Goal: Information Seeking & Learning: Learn about a topic

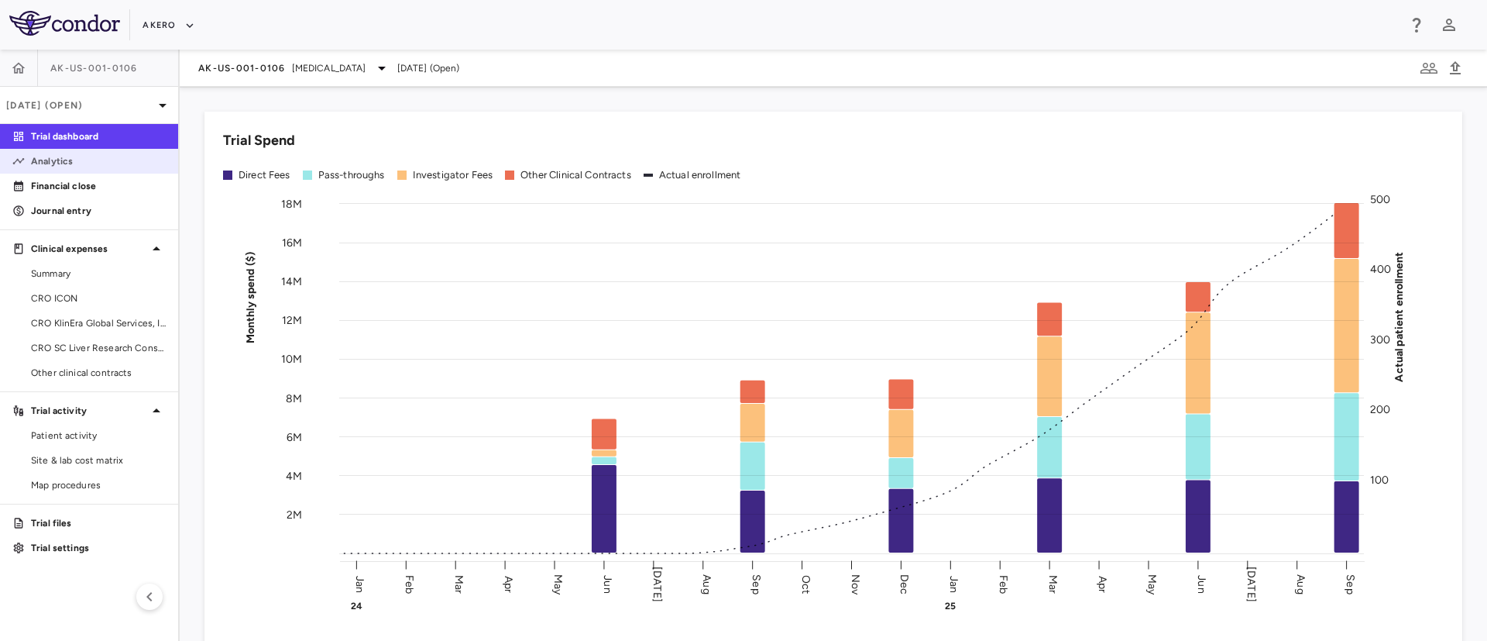
click at [42, 159] on p "Analytics" at bounding box center [98, 161] width 135 height 14
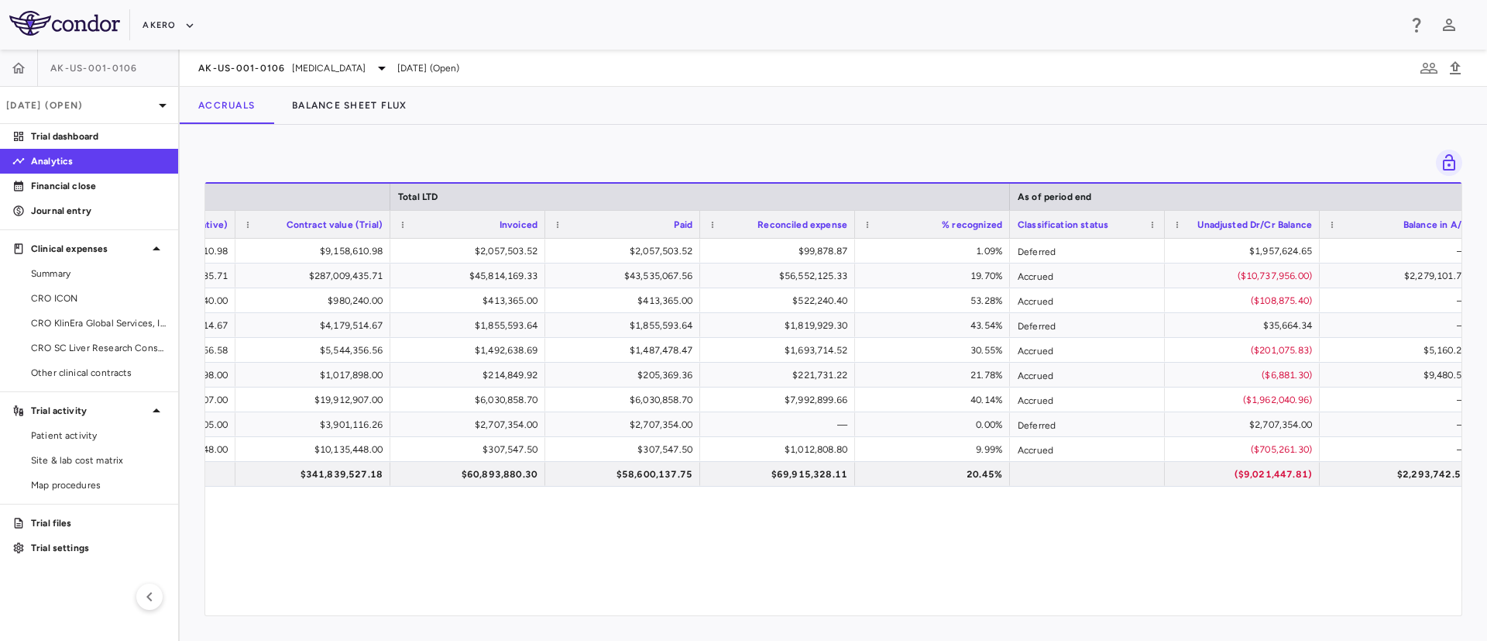
scroll to position [0, 1333]
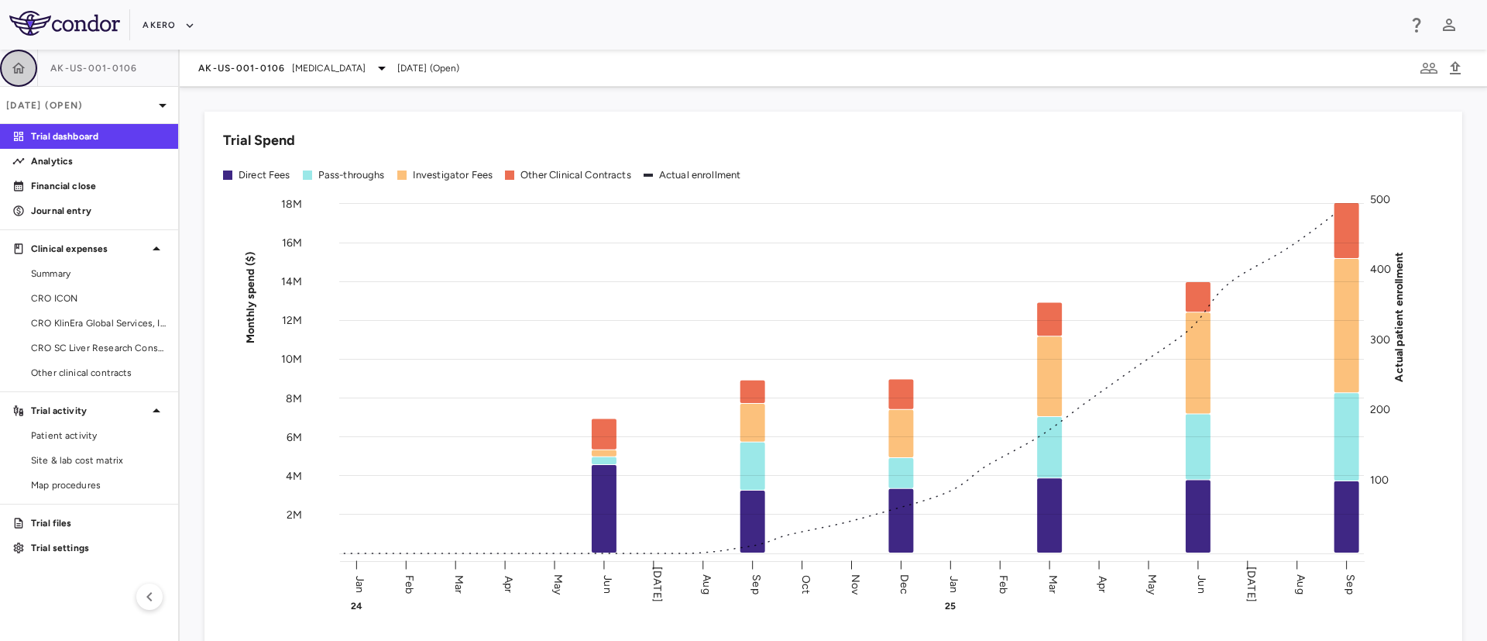
click at [15, 77] on button "button" at bounding box center [18, 68] width 37 height 37
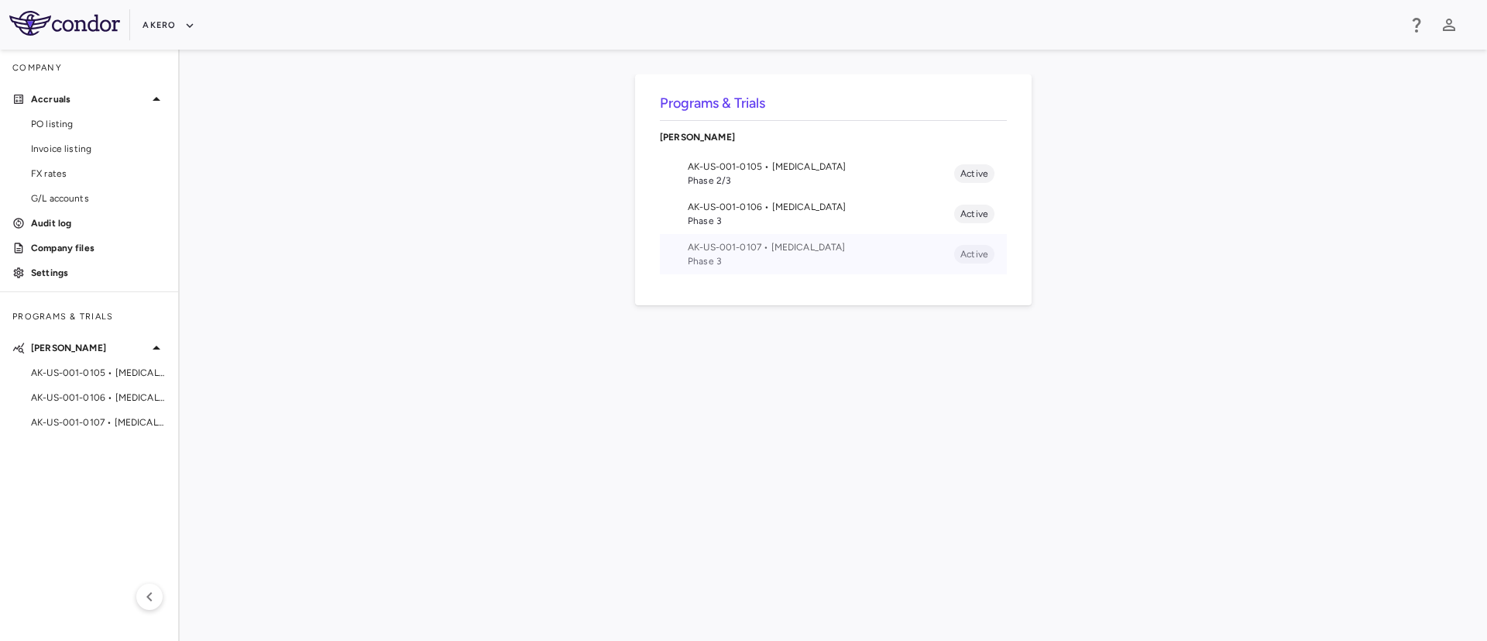
click at [784, 244] on span "AK-US-001-0107 • Nonalcoholic Steatohepatitis" at bounding box center [821, 247] width 266 height 14
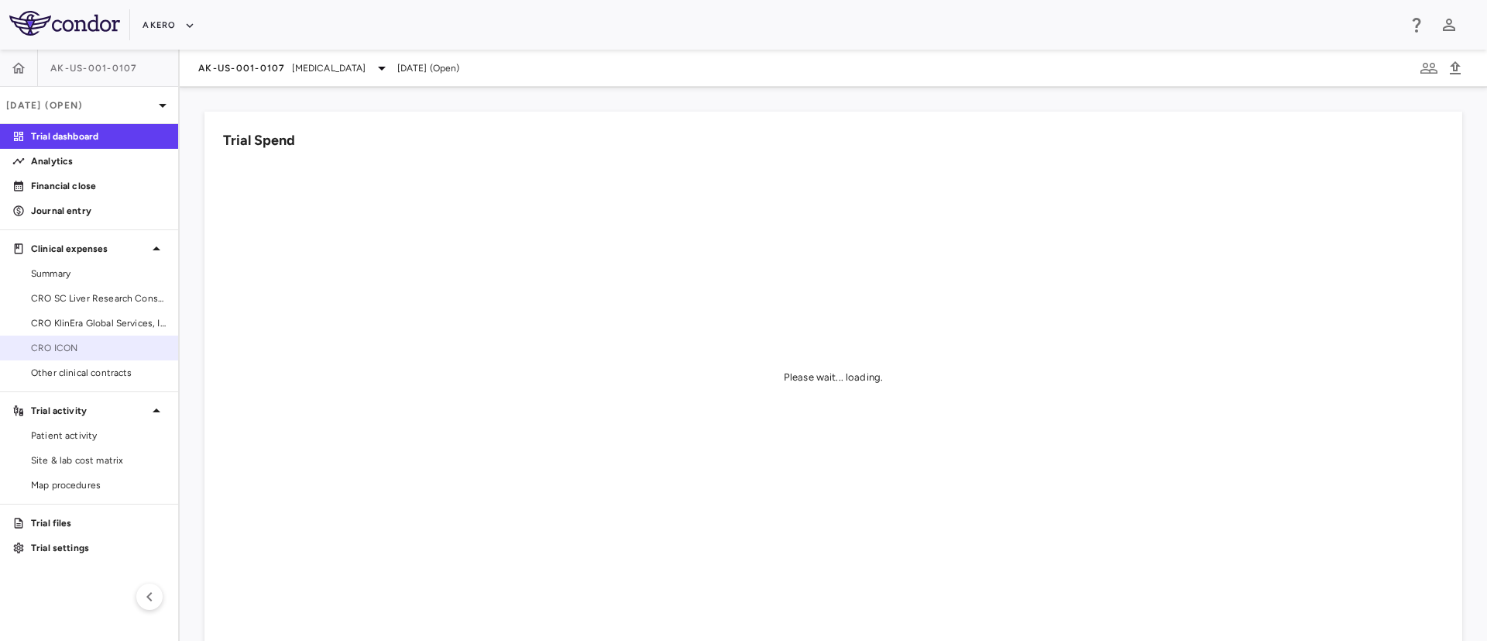
click at [88, 345] on span "CRO ICON" at bounding box center [98, 348] width 135 height 14
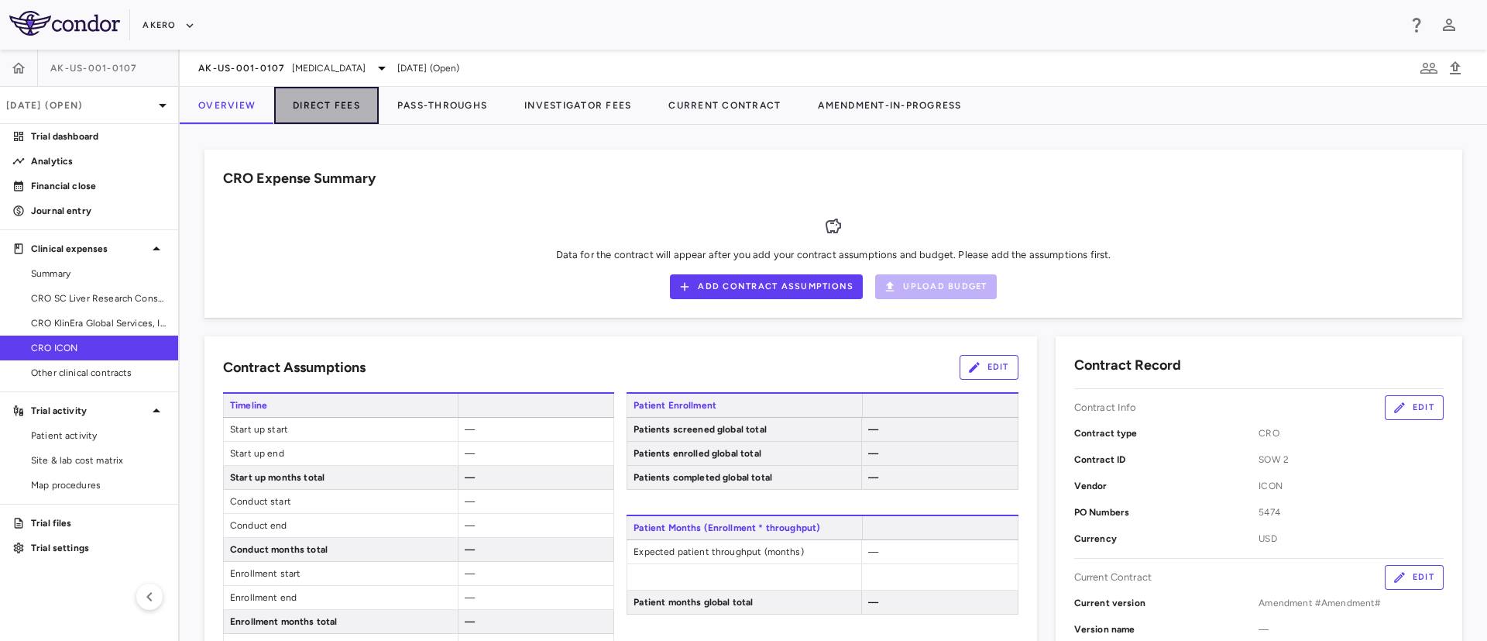
click at [340, 100] on button "Direct Fees" at bounding box center [326, 105] width 105 height 37
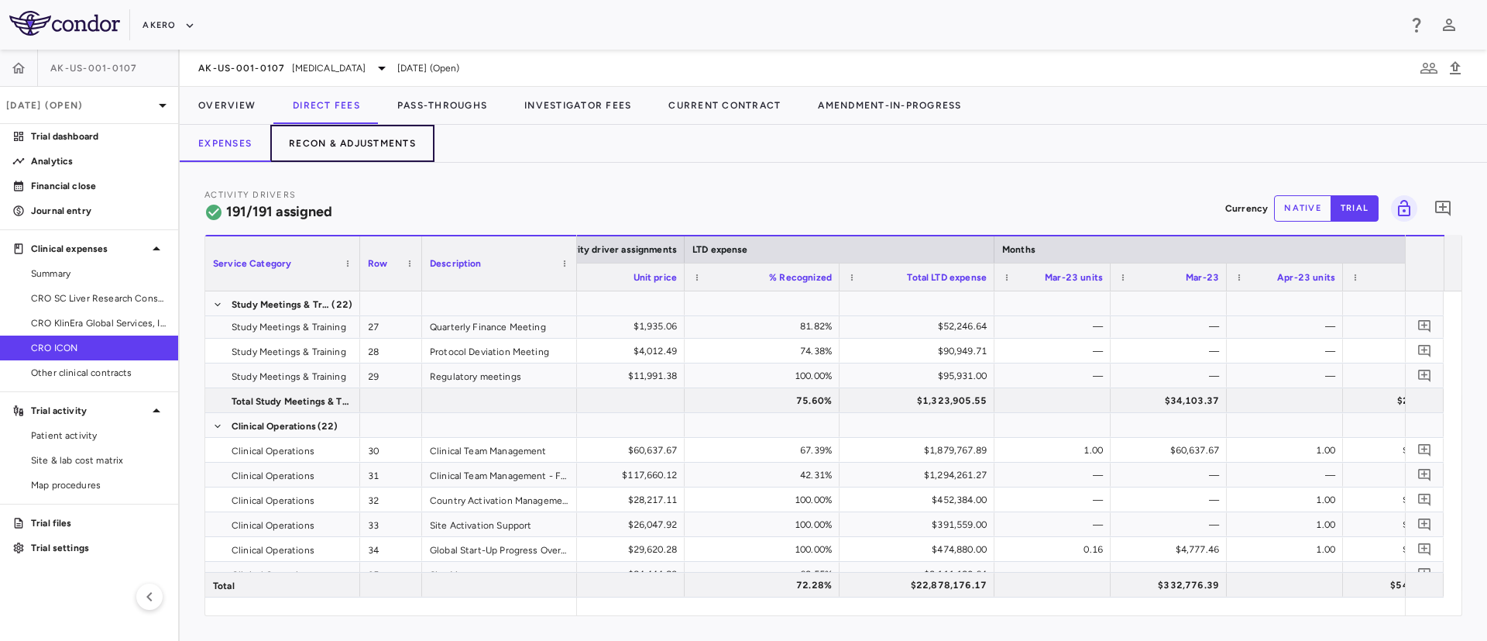
click at [370, 151] on button "Recon & Adjustments" at bounding box center [352, 143] width 164 height 37
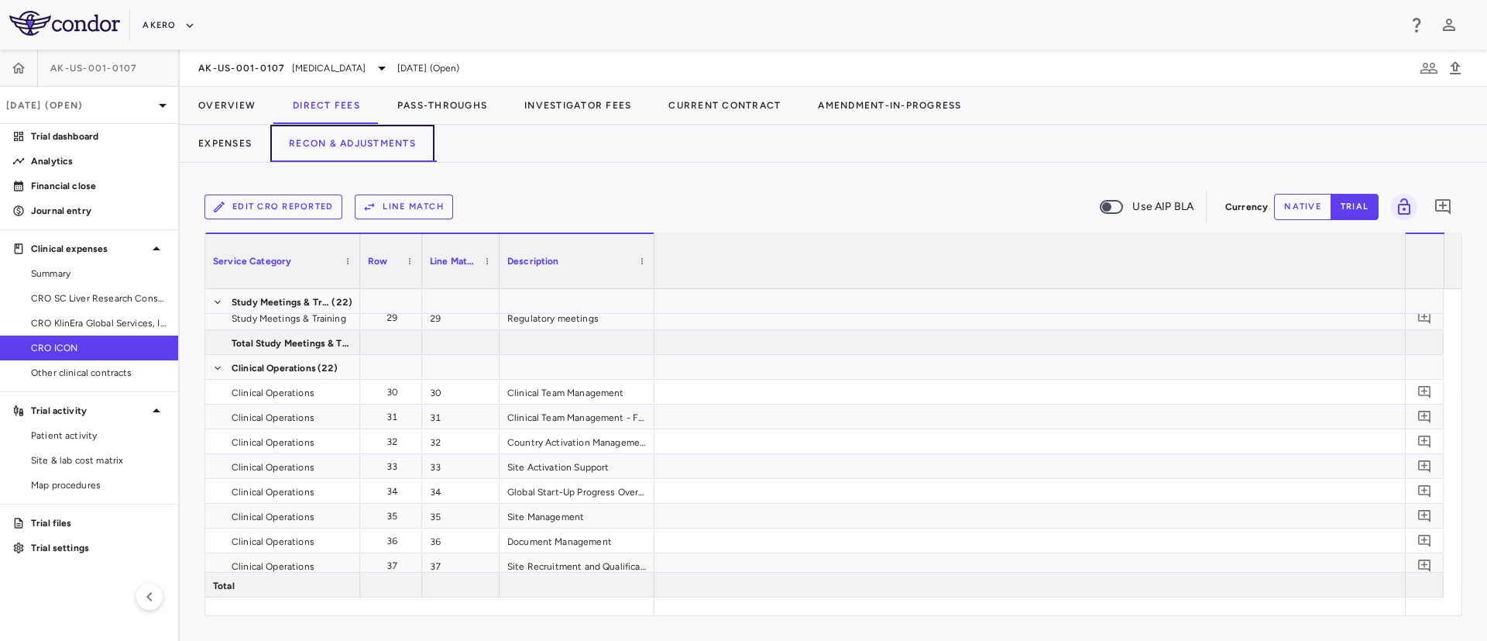
scroll to position [0, 3084]
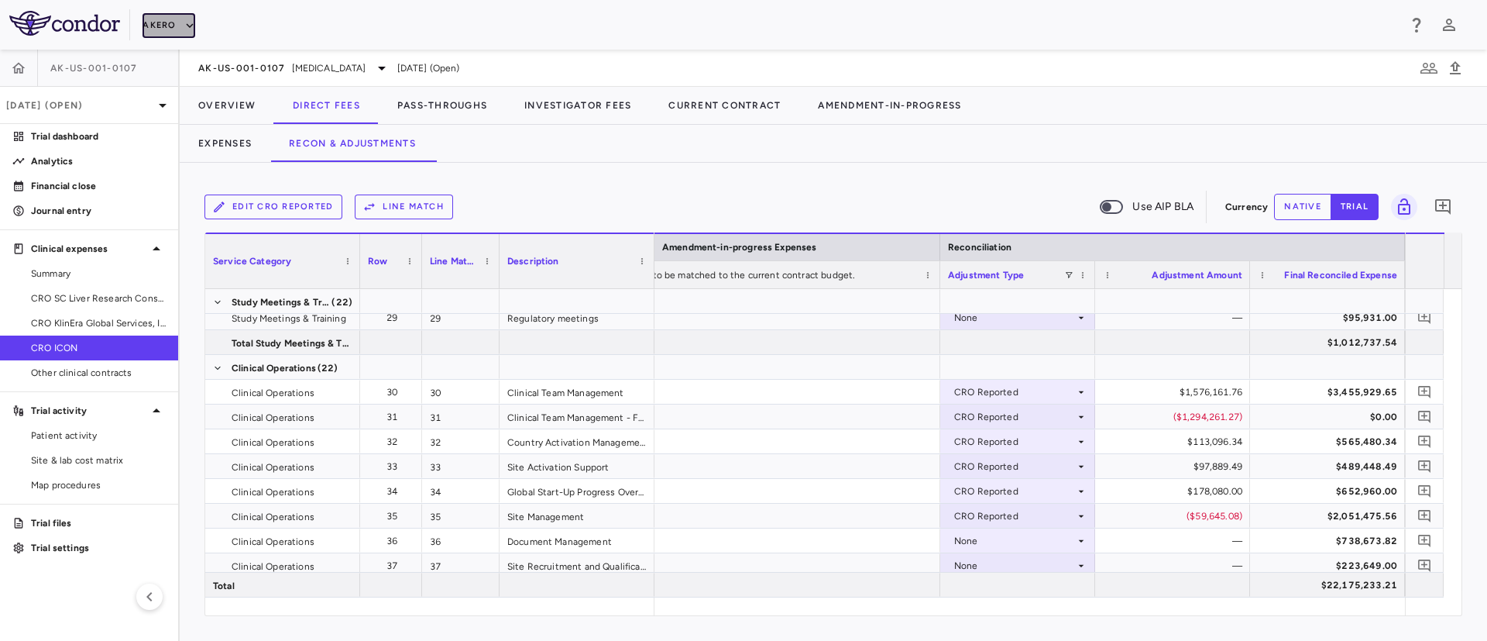
click at [168, 32] on button "Akero" at bounding box center [169, 25] width 52 height 25
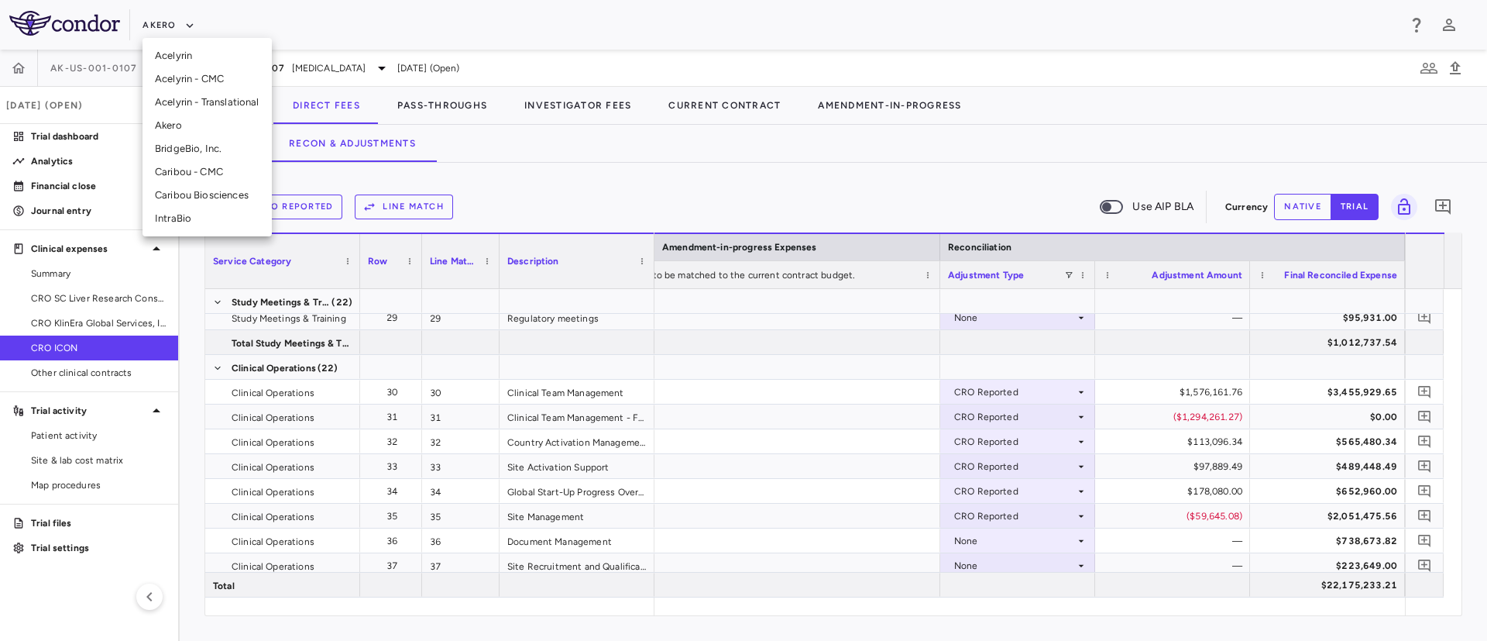
click at [211, 150] on li "BridgeBio, Inc." at bounding box center [207, 148] width 129 height 23
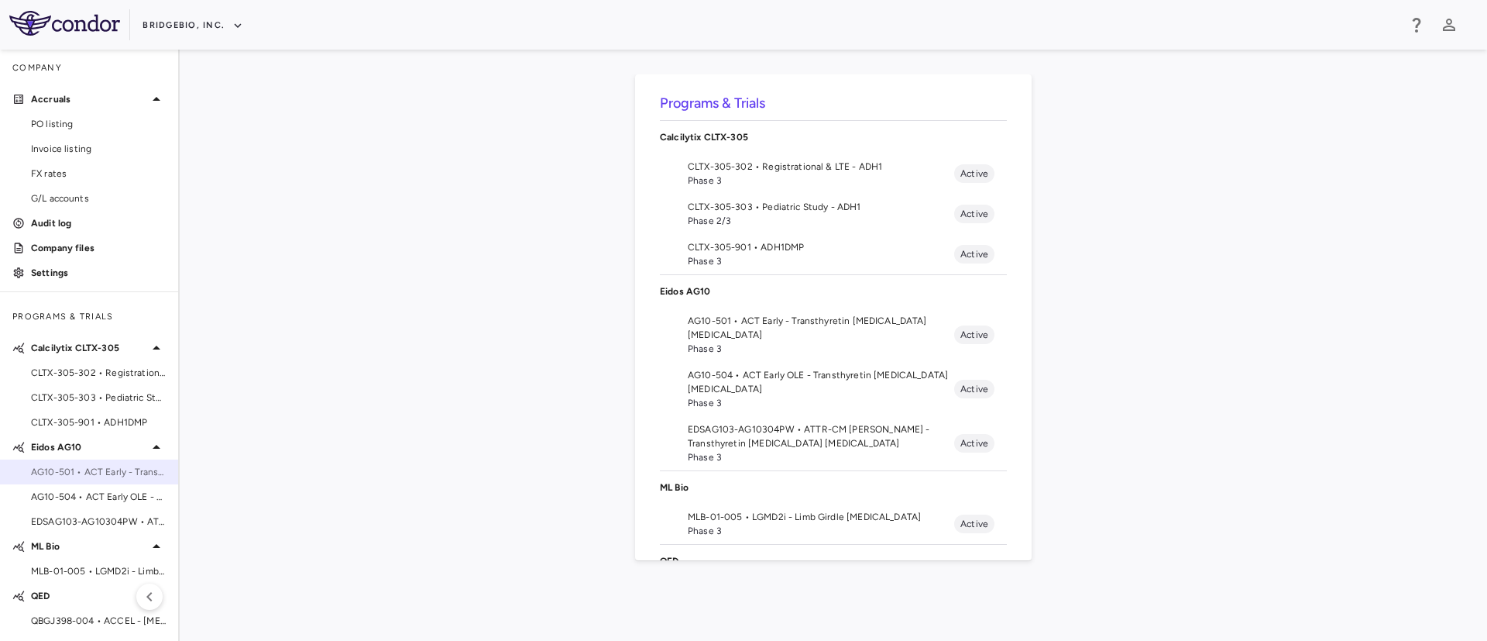
click at [95, 468] on span "AG10-501 • ACT Early - Transthyretin Amyloid Cardiomyopathy" at bounding box center [98, 472] width 135 height 14
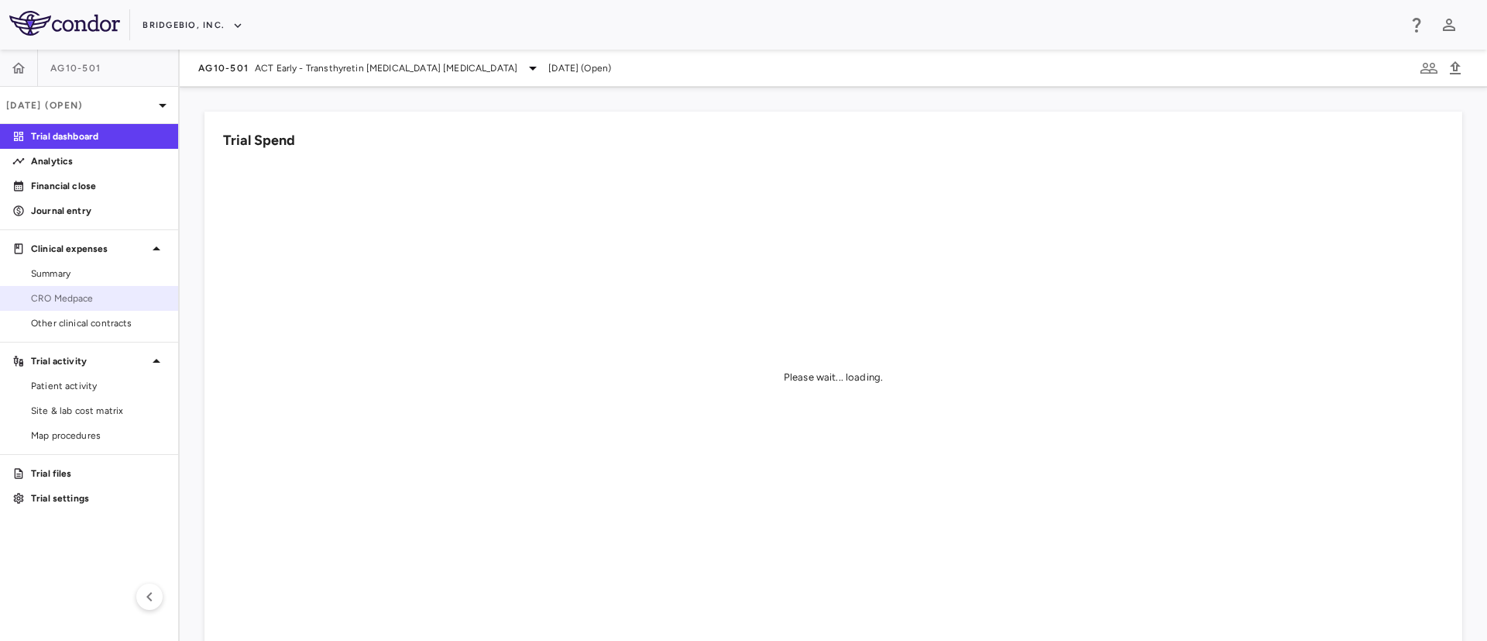
click at [71, 297] on span "CRO Medpace" at bounding box center [98, 298] width 135 height 14
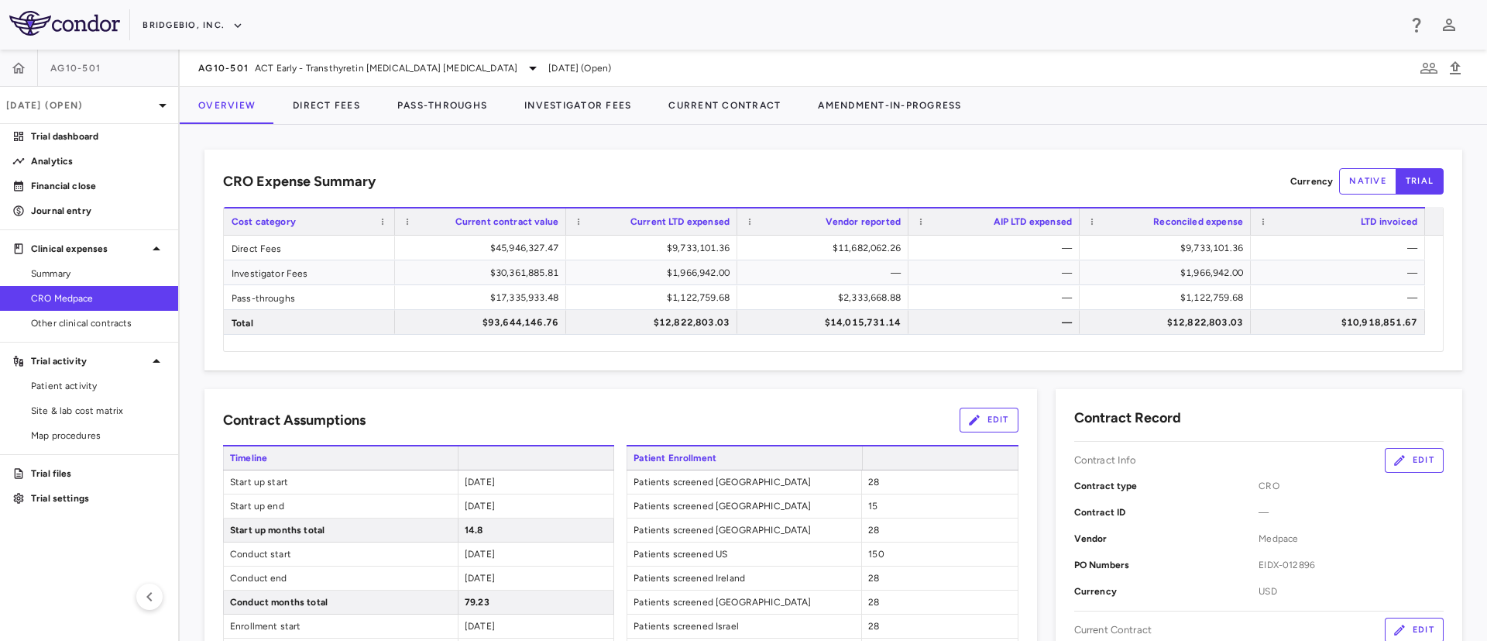
click at [785, 15] on div "BridgeBio, Inc." at bounding box center [770, 25] width 1255 height 26
click at [82, 321] on span "Other clinical contracts" at bounding box center [98, 323] width 135 height 14
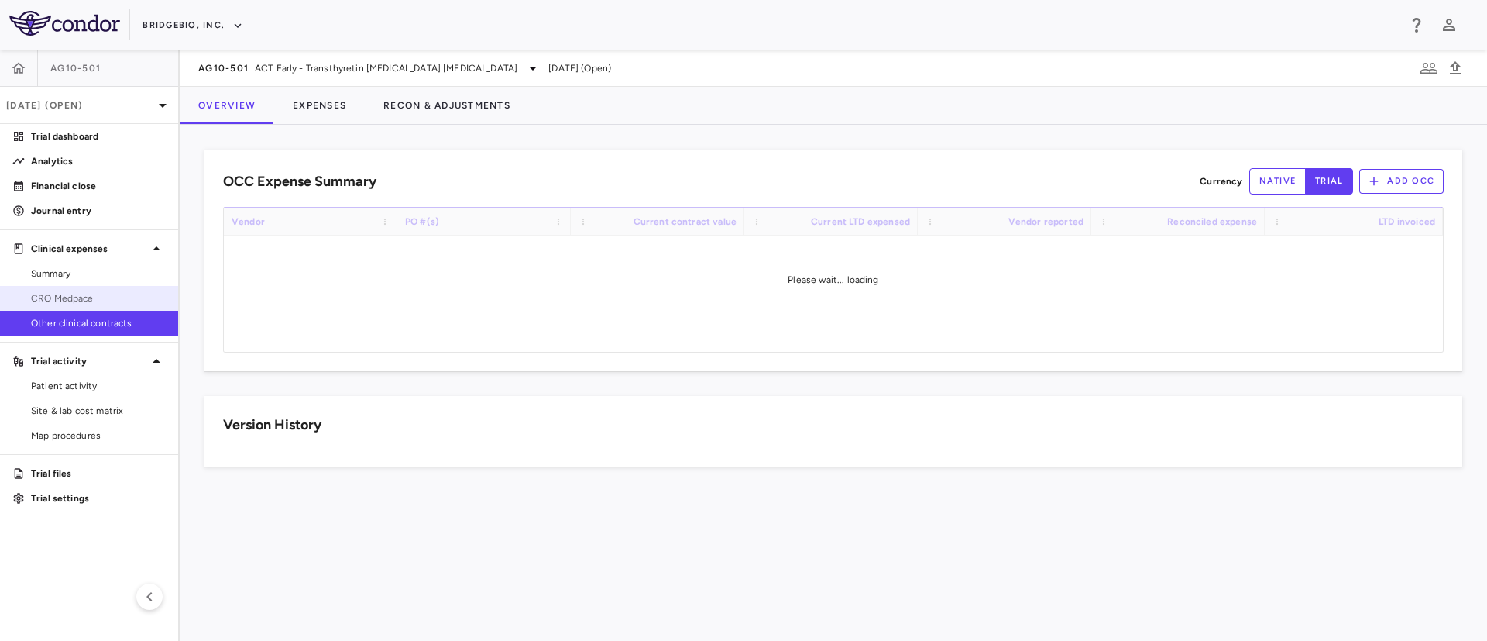
click at [71, 304] on span "CRO Medpace" at bounding box center [98, 298] width 135 height 14
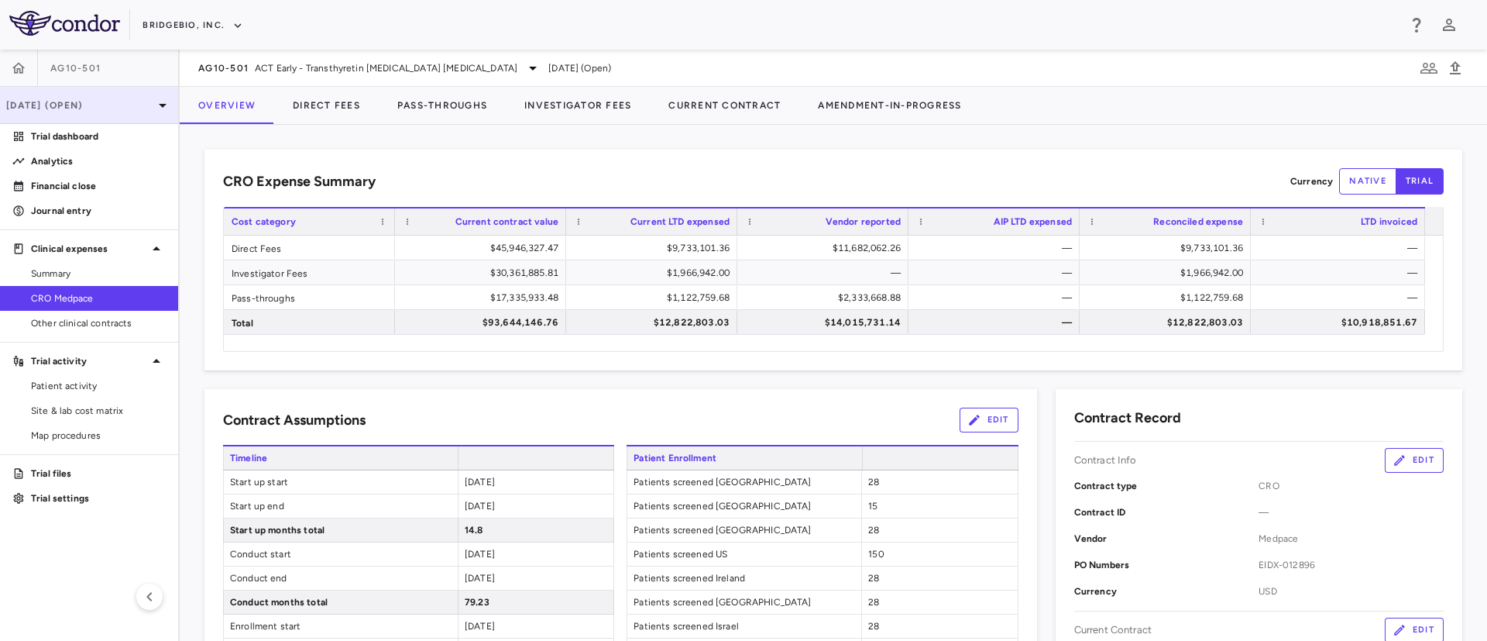
click at [105, 101] on p "Sep 2025 (Open)" at bounding box center [79, 105] width 147 height 14
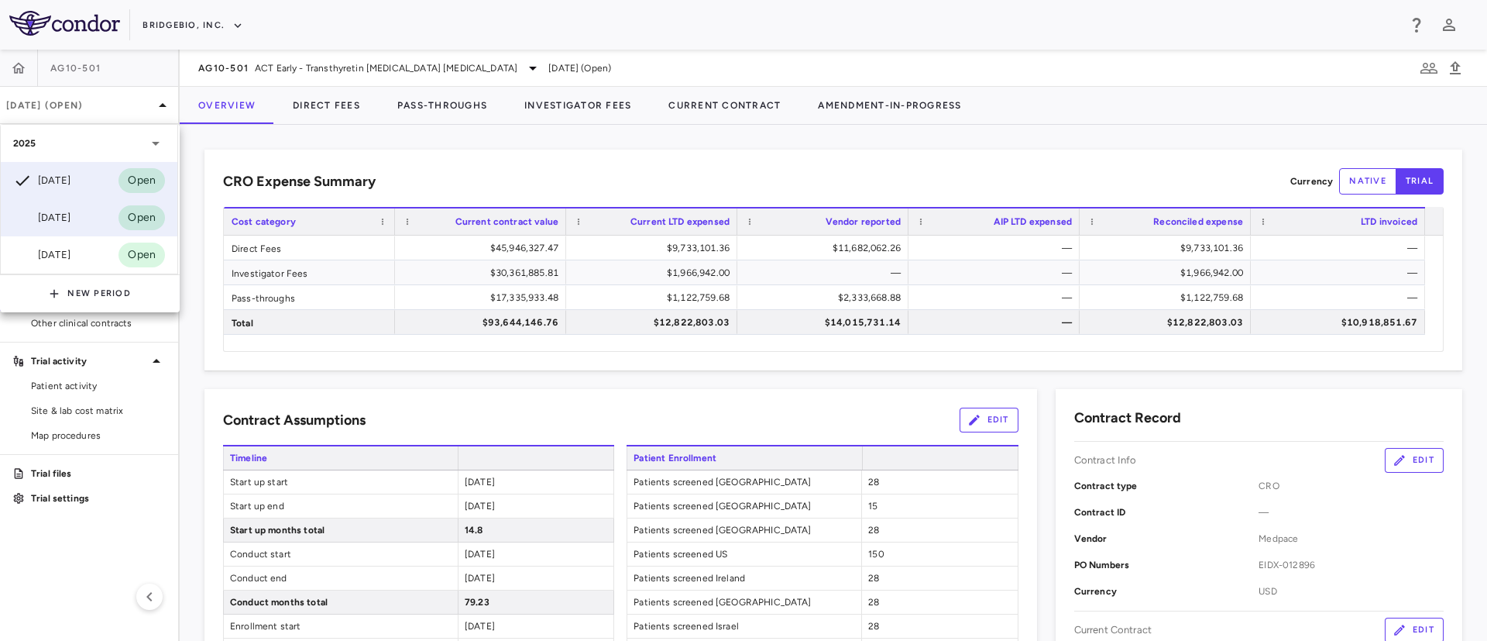
click at [64, 208] on div "[DATE]" at bounding box center [41, 217] width 57 height 19
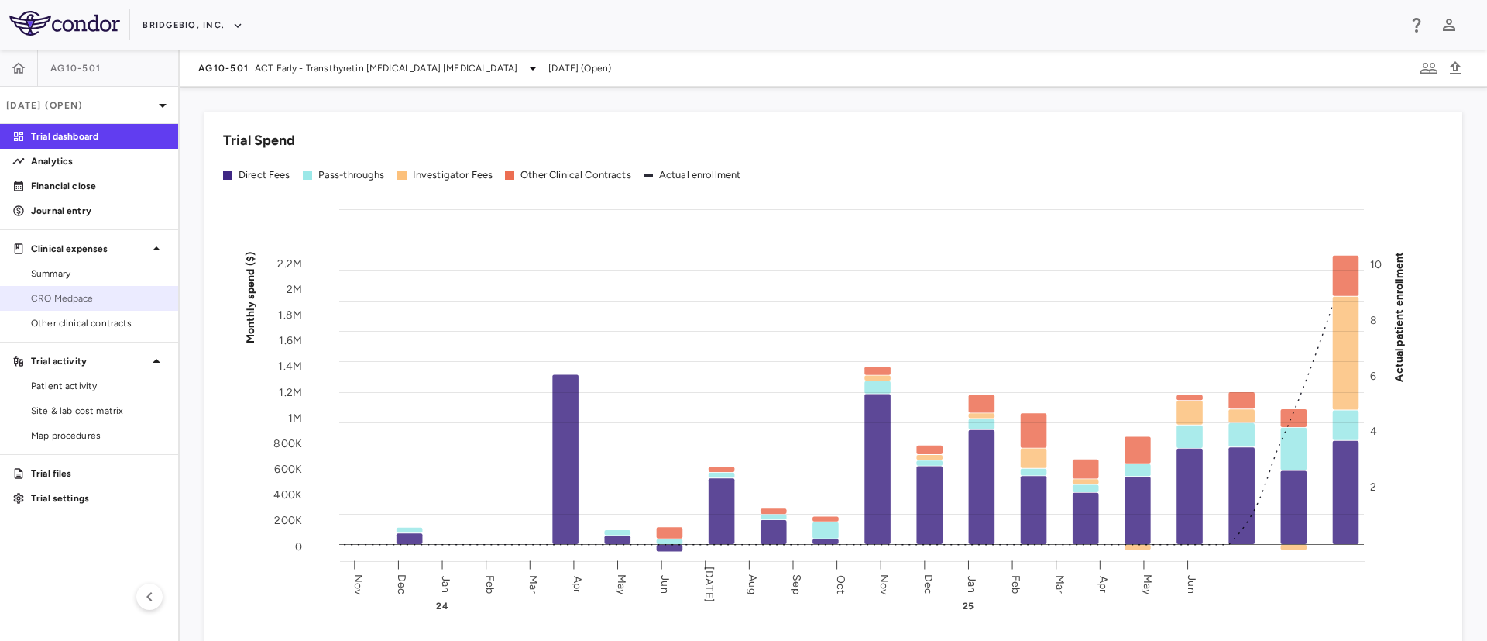
click at [75, 305] on link "CRO Medpace" at bounding box center [89, 298] width 178 height 23
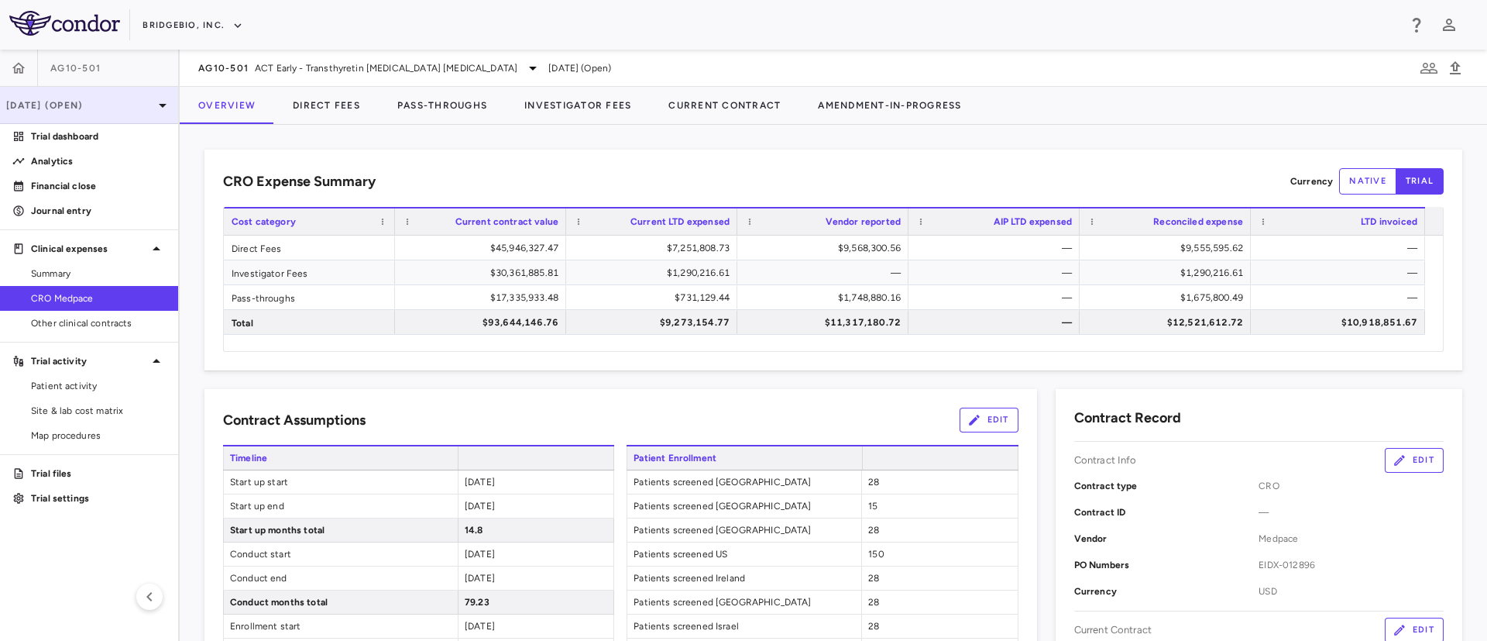
click at [107, 112] on div "[DATE] (Open)" at bounding box center [89, 105] width 178 height 37
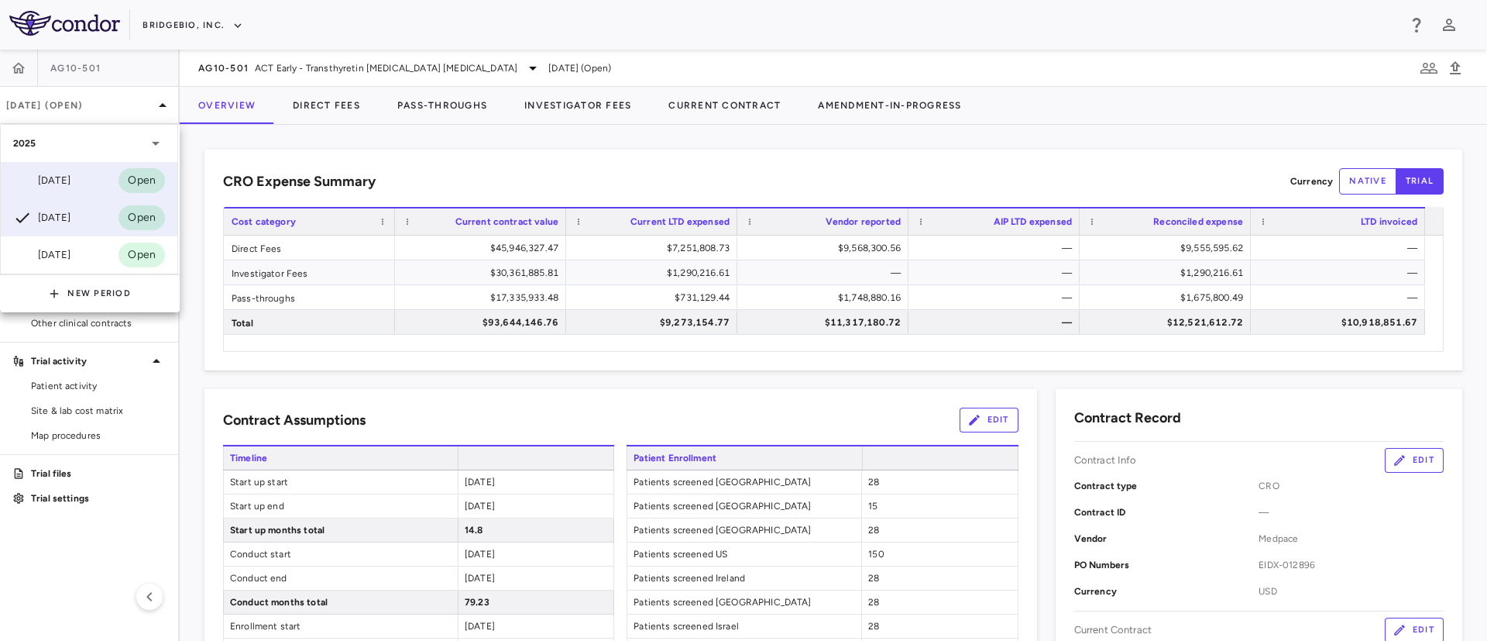
click at [70, 180] on div "[DATE]" at bounding box center [41, 180] width 57 height 19
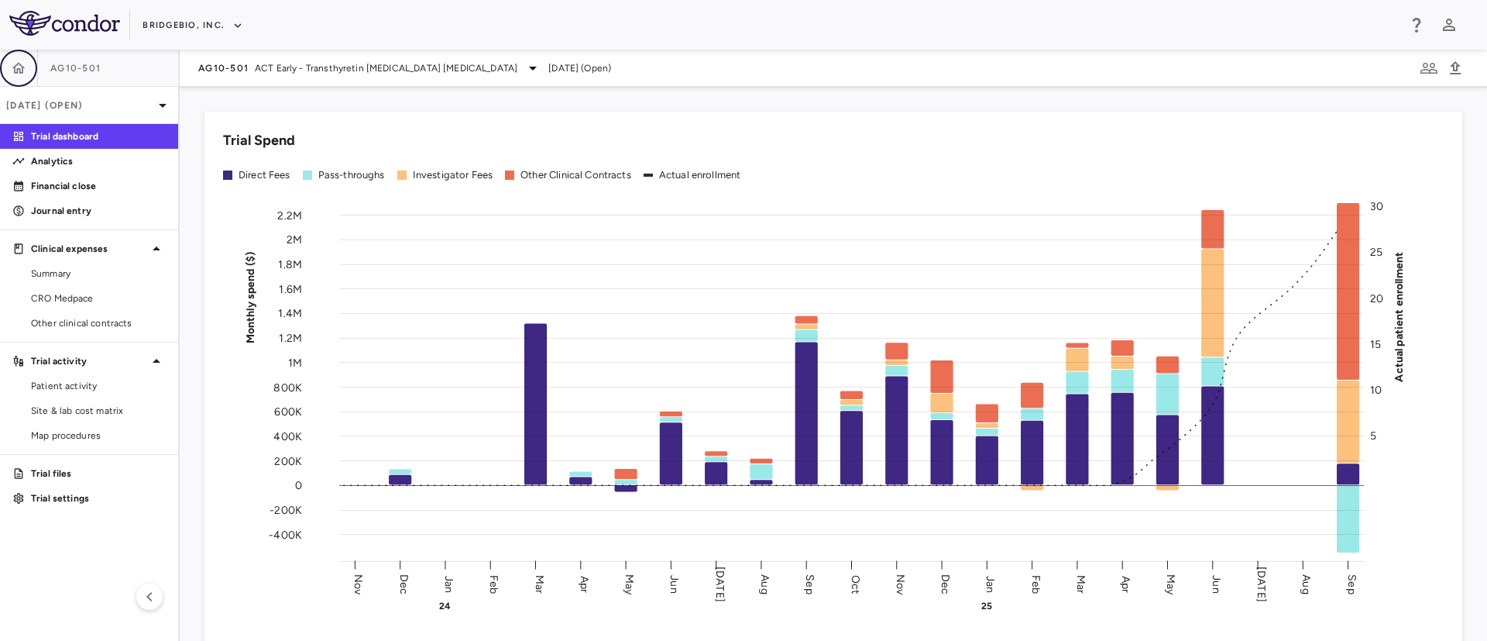
click at [16, 69] on icon "button" at bounding box center [18, 67] width 15 height 15
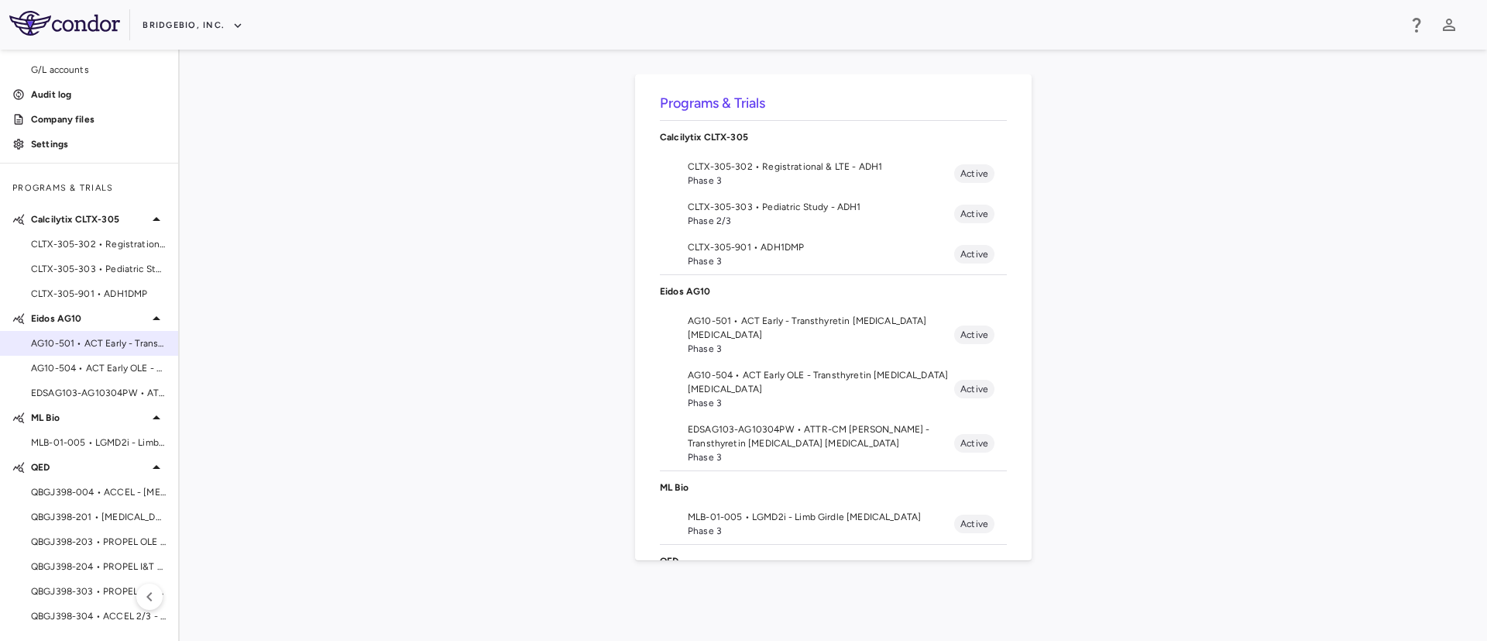
scroll to position [128, 0]
click at [64, 487] on span "QBGJ398-004 • ACCEL - [MEDICAL_DATA]" at bounding box center [98, 493] width 135 height 14
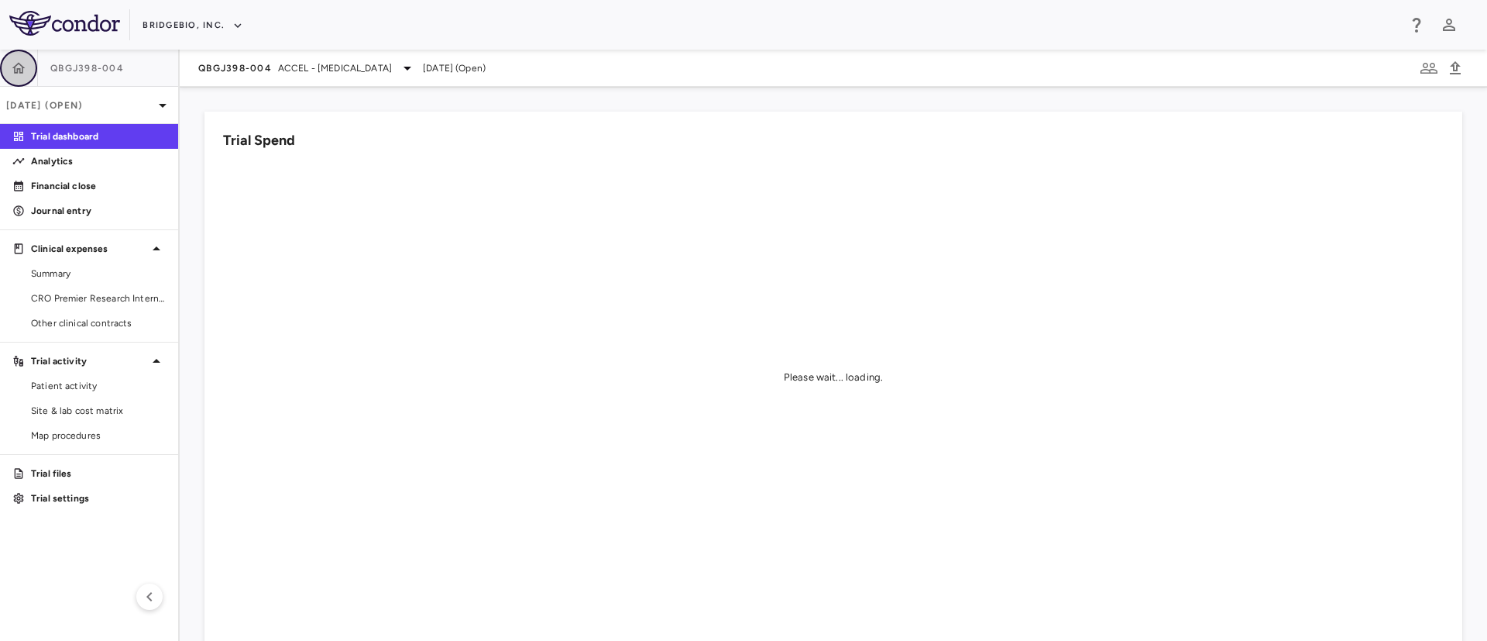
click at [10, 65] on button "button" at bounding box center [18, 68] width 37 height 37
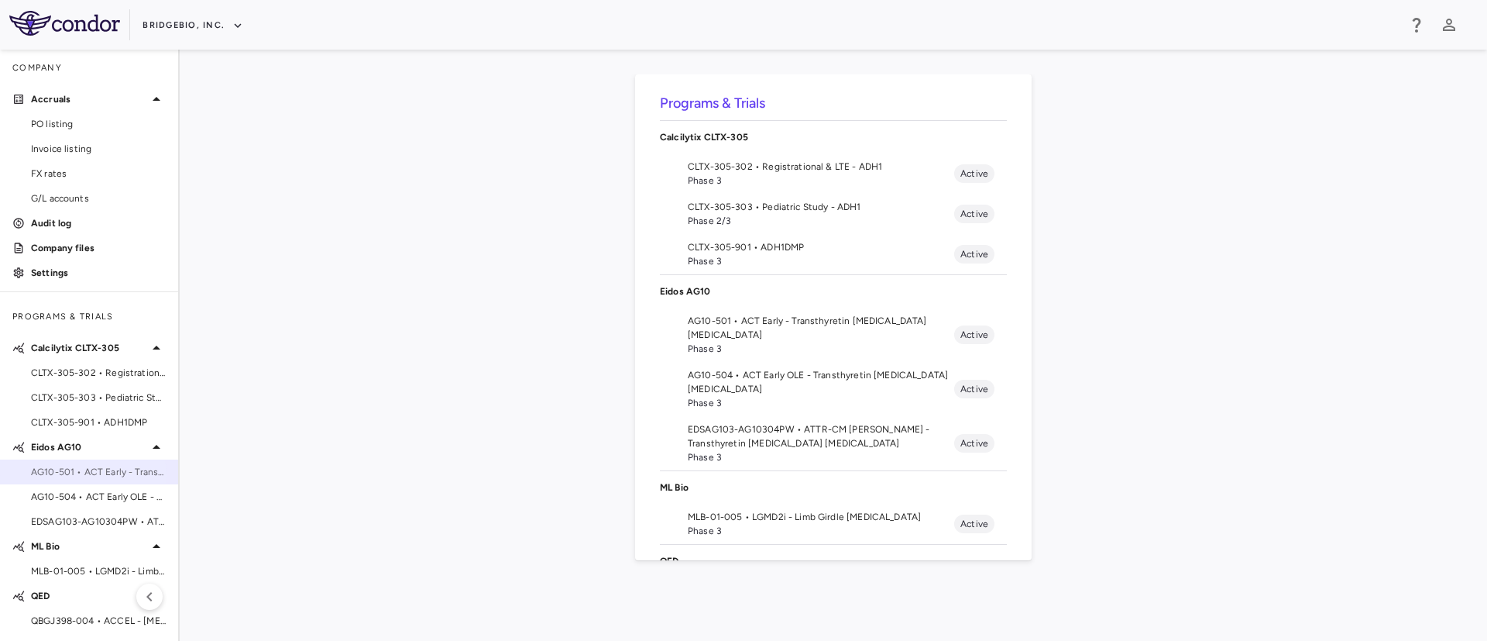
click at [82, 475] on span "AG10-501 • ACT Early - Transthyretin Amyloid Cardiomyopathy" at bounding box center [98, 472] width 135 height 14
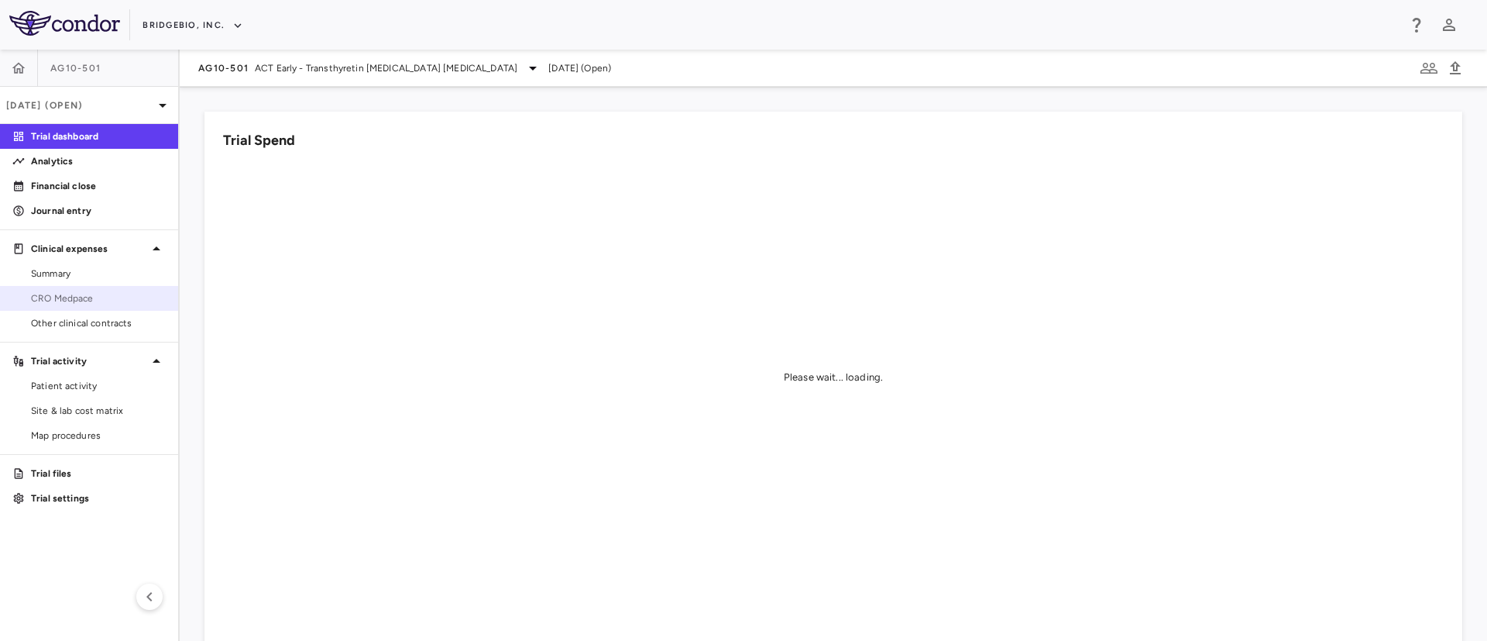
click at [62, 297] on span "CRO Medpace" at bounding box center [98, 298] width 135 height 14
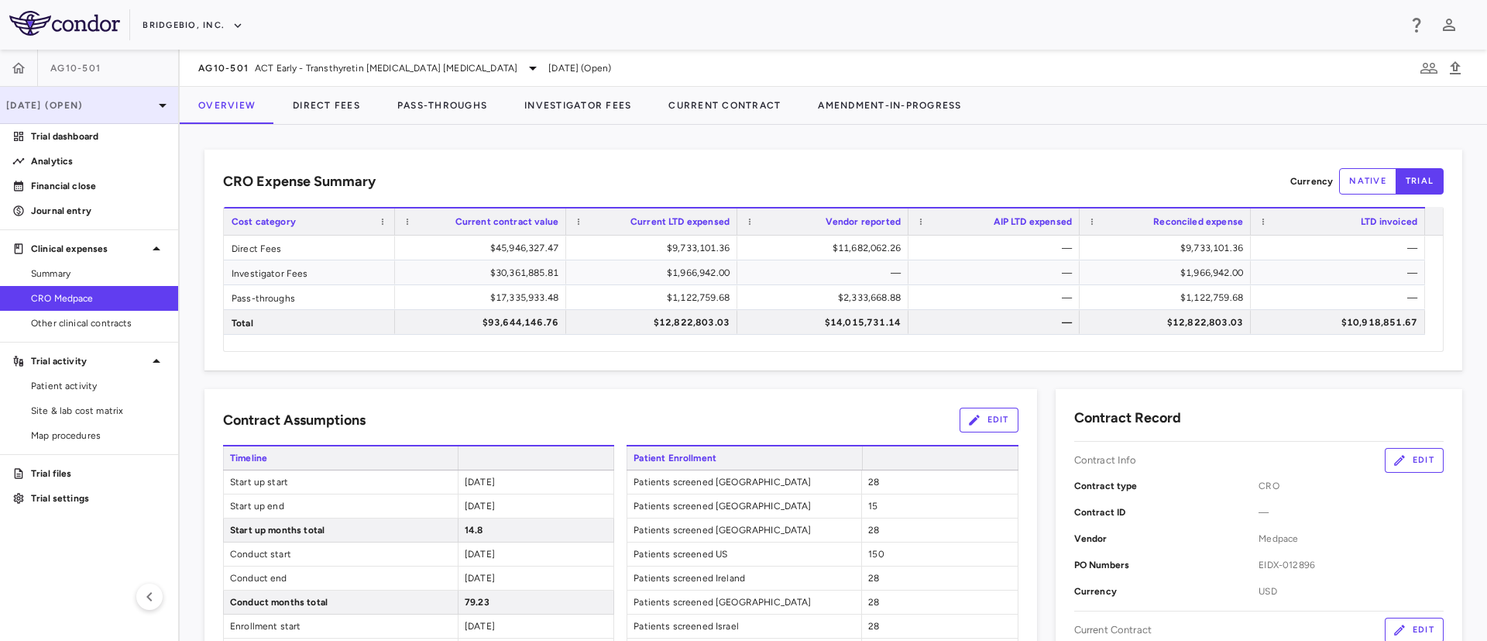
click at [62, 111] on p "Sep 2025 (Open)" at bounding box center [79, 105] width 147 height 14
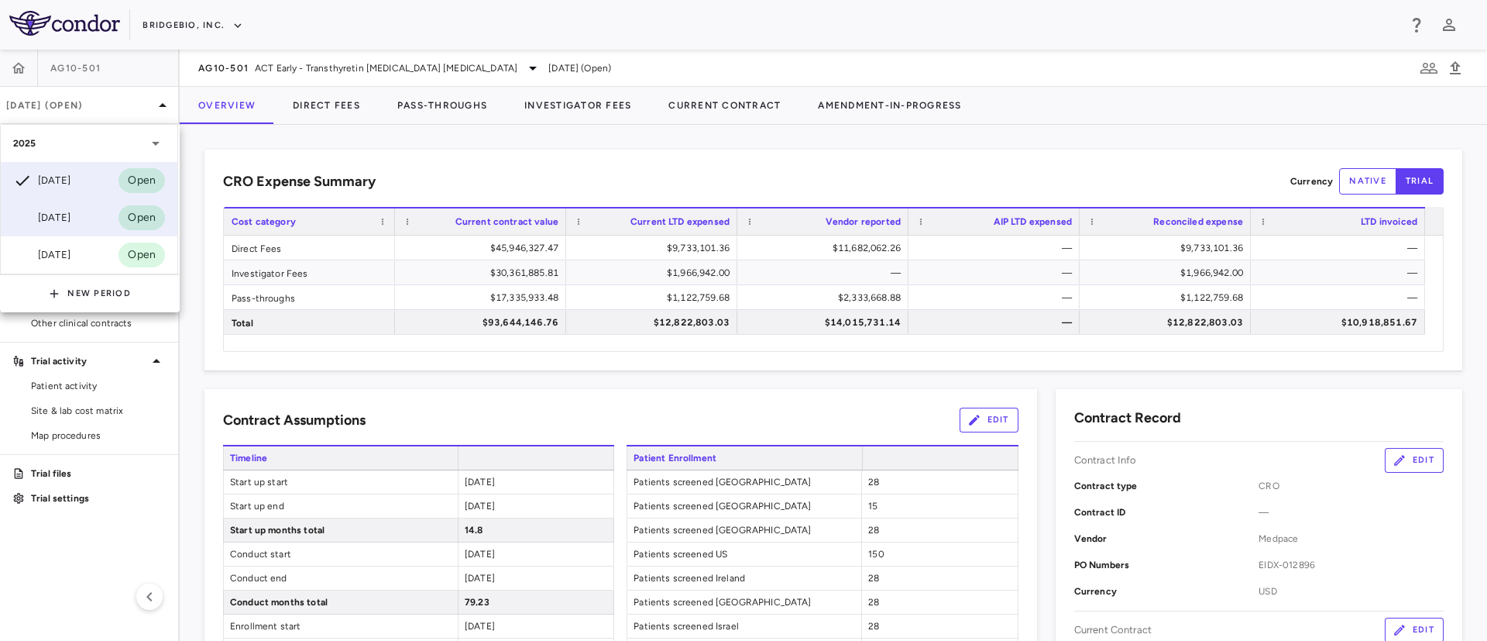
click at [43, 205] on div "Jun 2025 Open" at bounding box center [89, 217] width 177 height 37
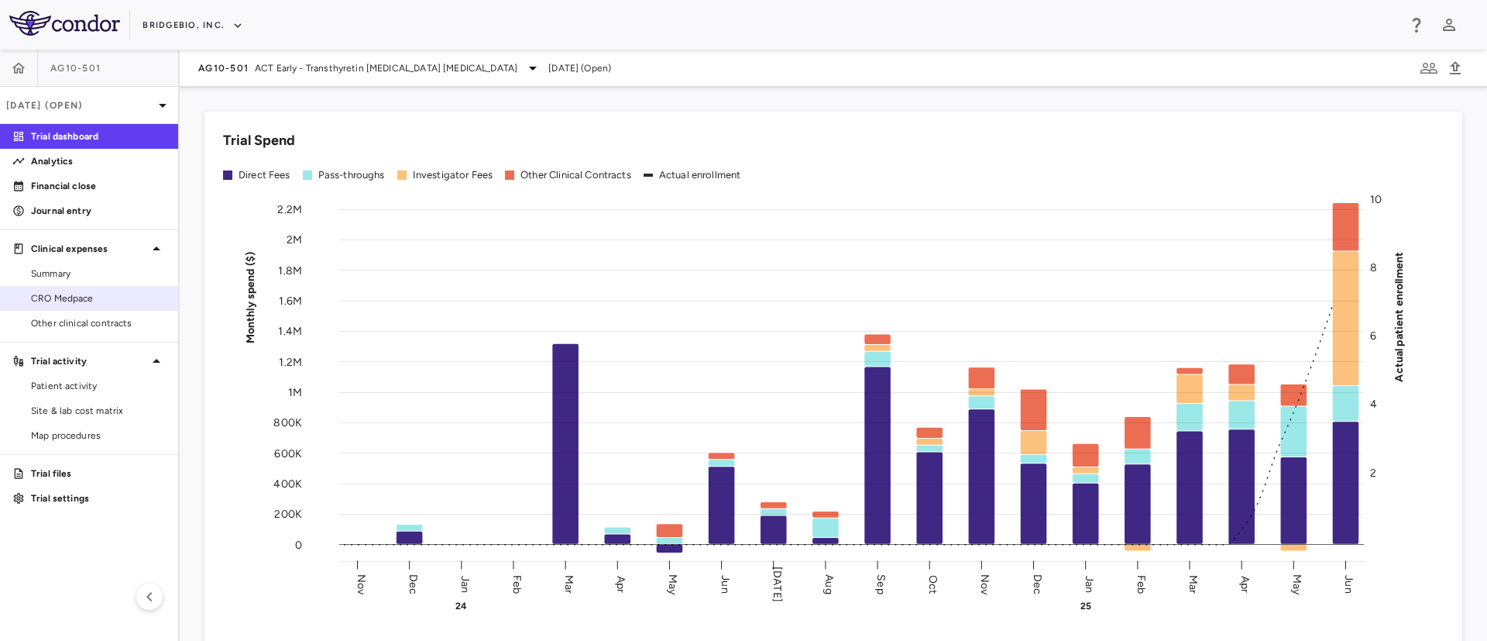
click at [53, 305] on link "CRO Medpace" at bounding box center [89, 298] width 178 height 23
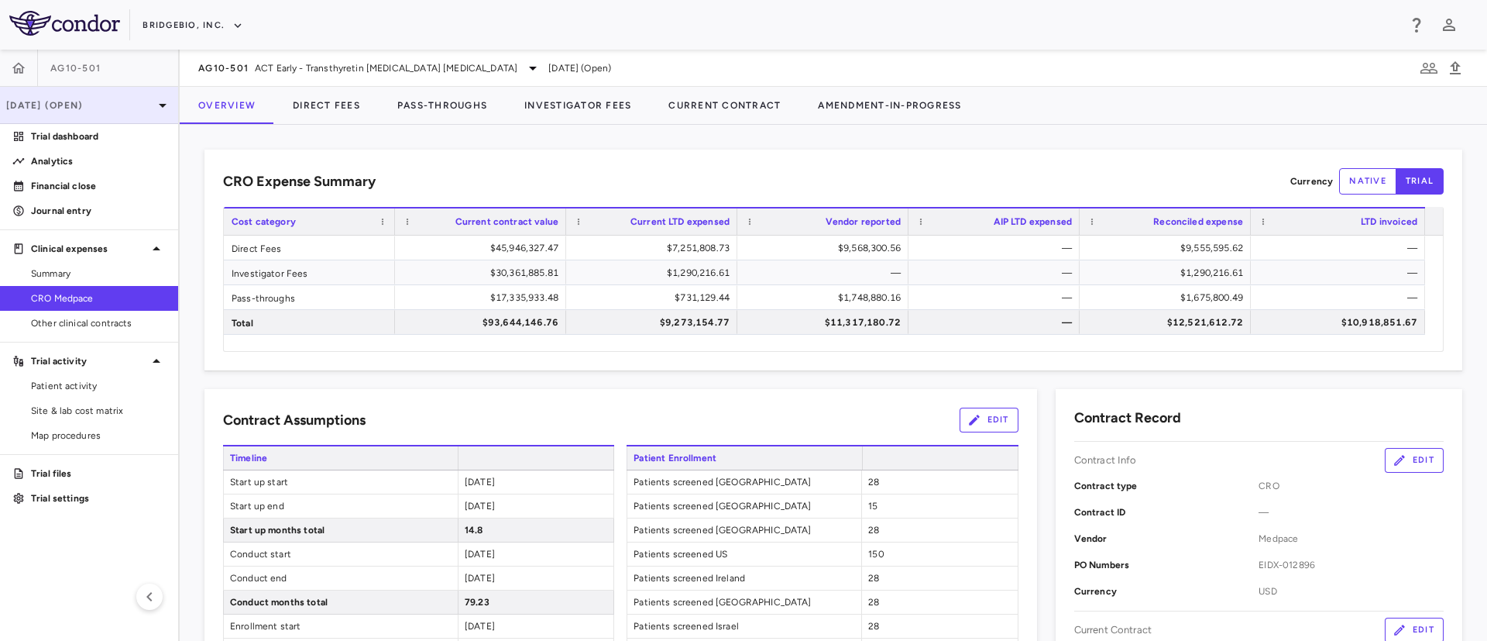
click at [143, 105] on p "Jun 2025 (Open)" at bounding box center [79, 105] width 147 height 14
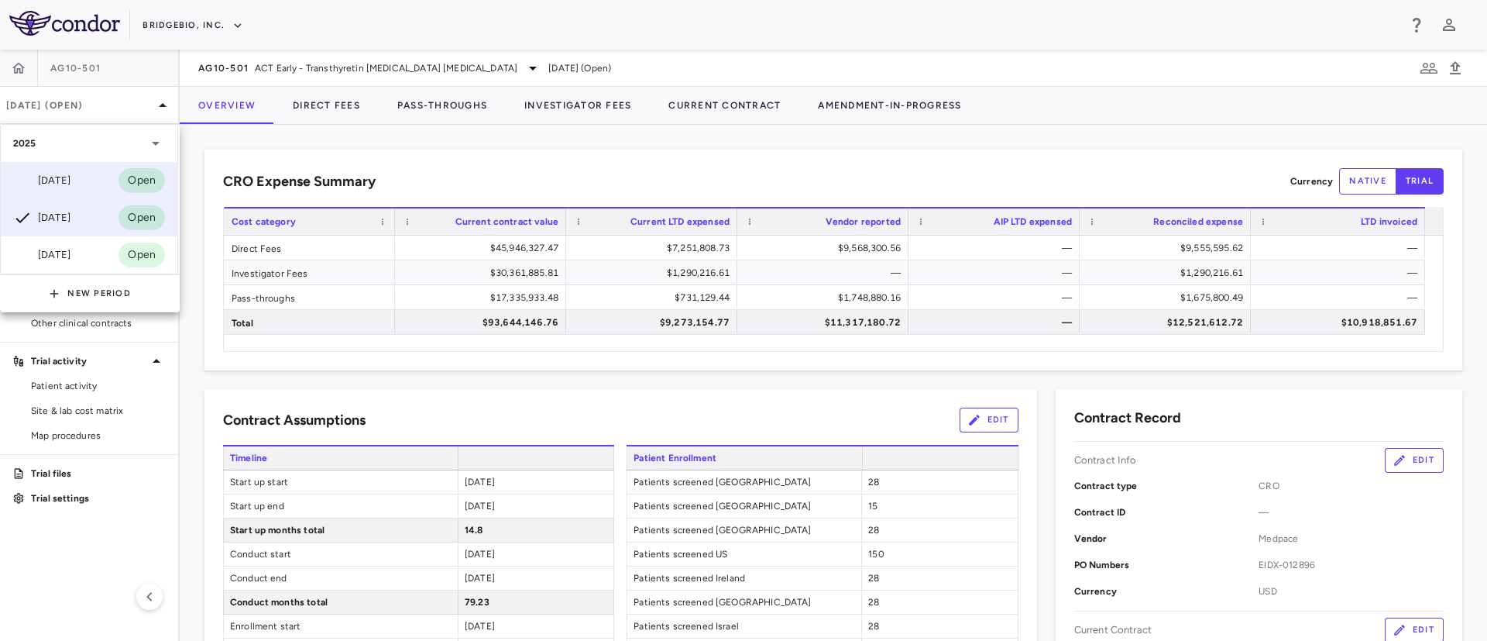
click at [64, 188] on div "Sep 2025" at bounding box center [41, 180] width 57 height 19
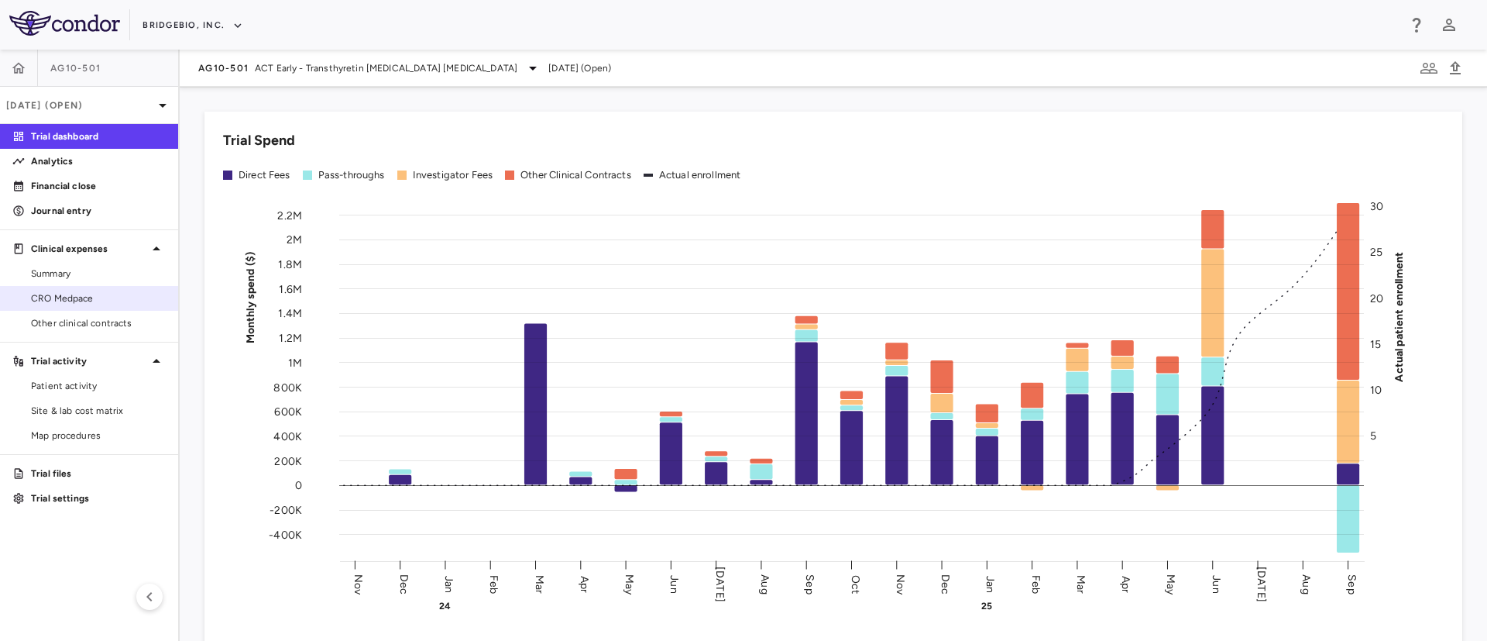
click at [35, 290] on link "CRO Medpace" at bounding box center [89, 298] width 178 height 23
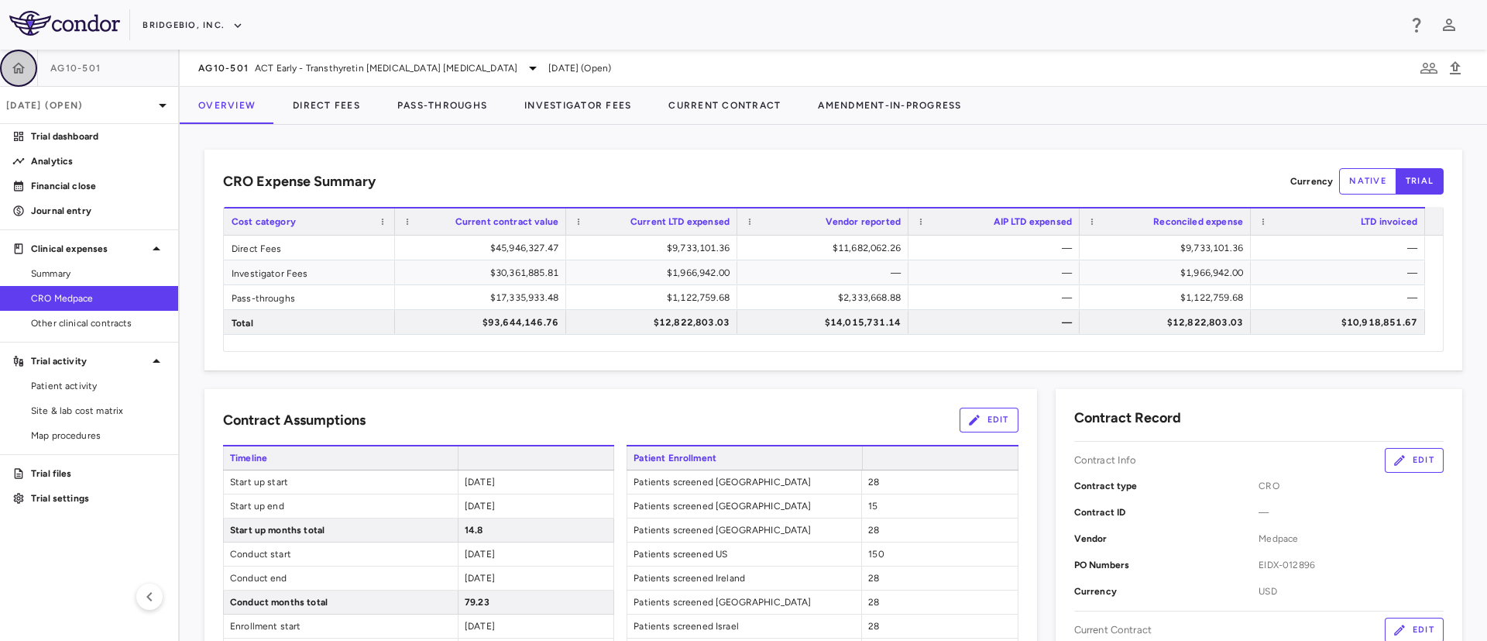
click at [22, 69] on icon "button" at bounding box center [18, 67] width 15 height 15
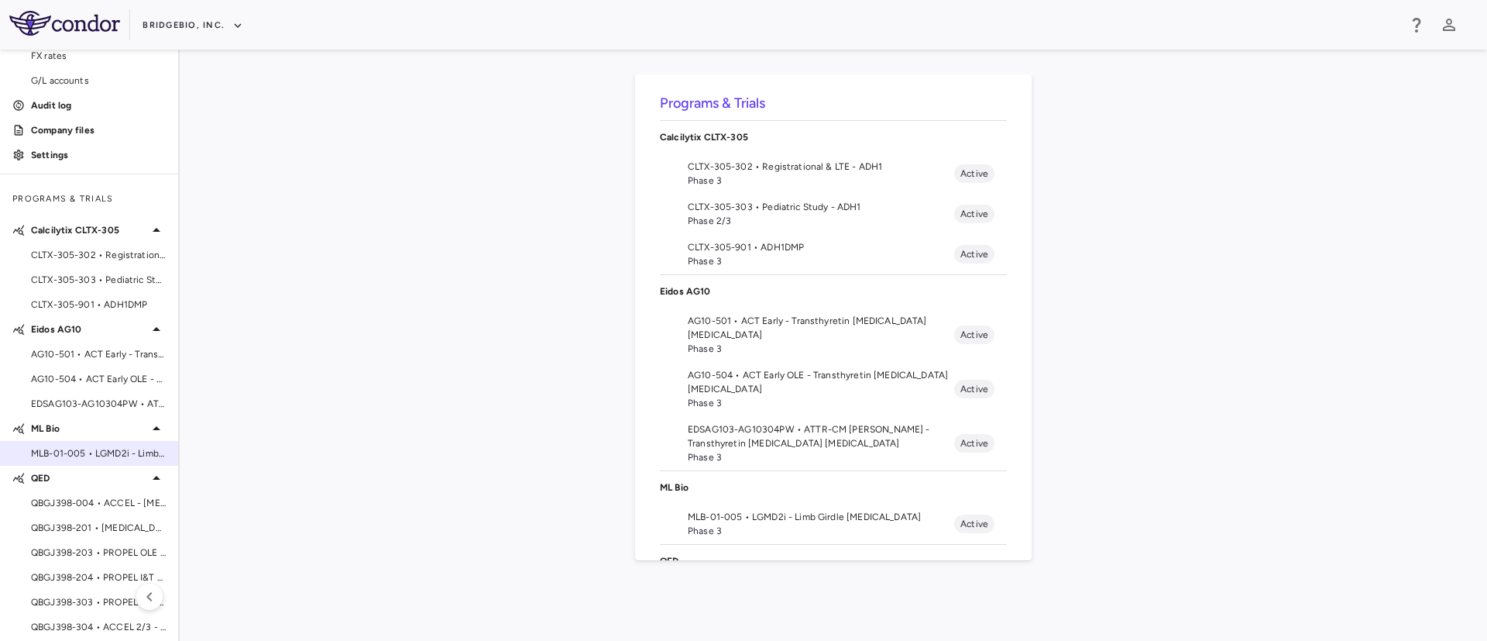
scroll to position [121, 0]
click at [91, 503] on span "QBGJ398-004 • ACCEL - Hypochondroplasia" at bounding box center [98, 500] width 135 height 14
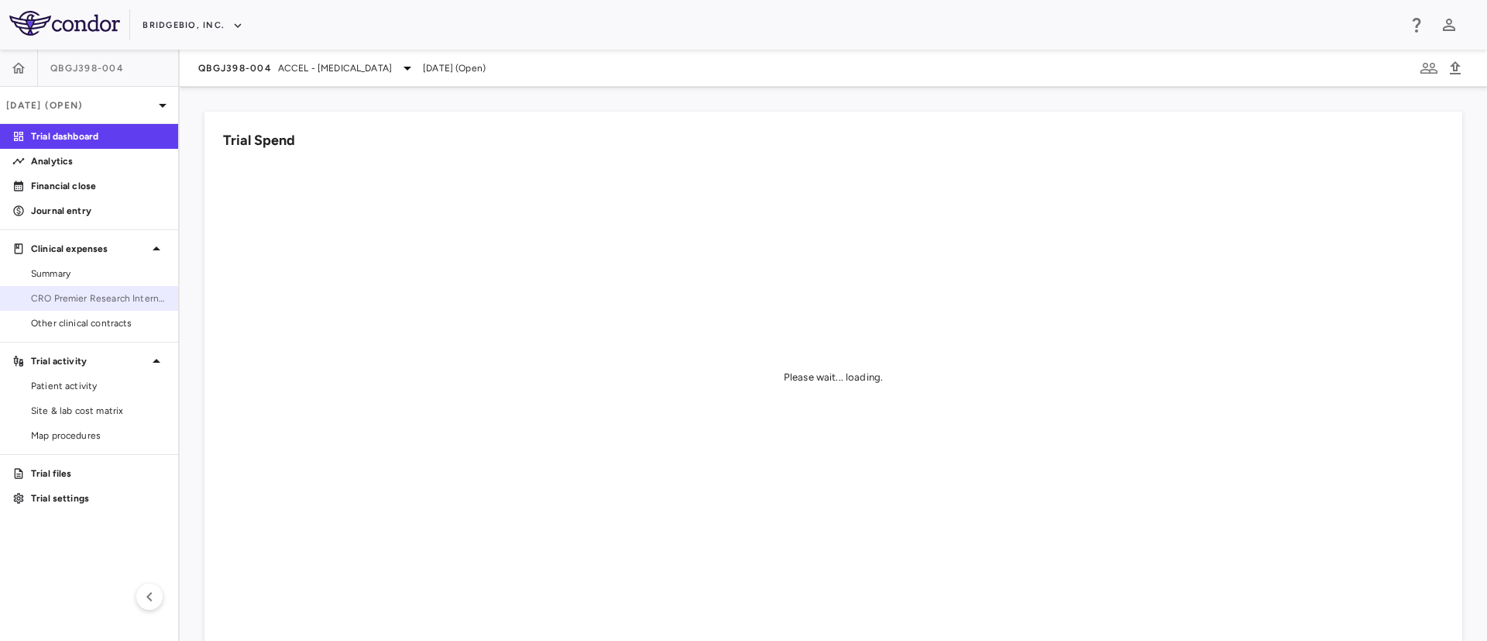
click at [95, 300] on span "CRO Premier Research International" at bounding box center [98, 298] width 135 height 14
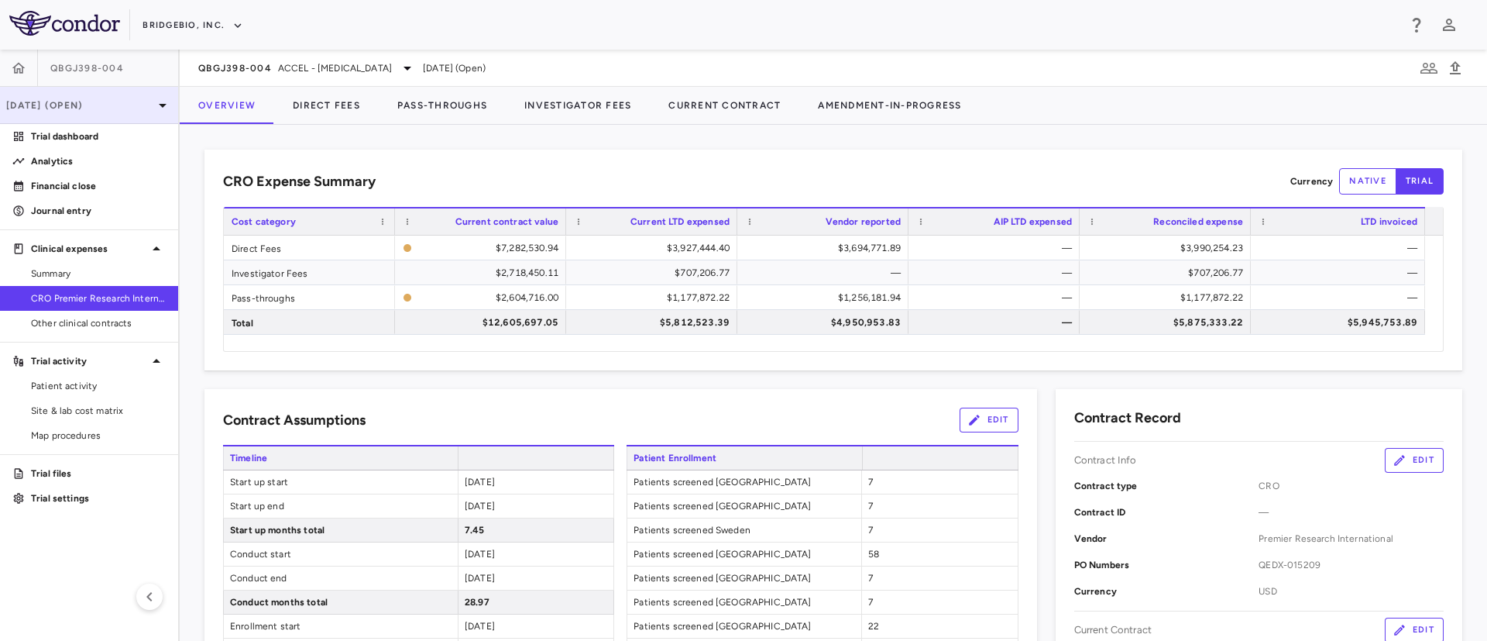
click at [133, 101] on p "Jun 2025 (Open)" at bounding box center [79, 105] width 147 height 14
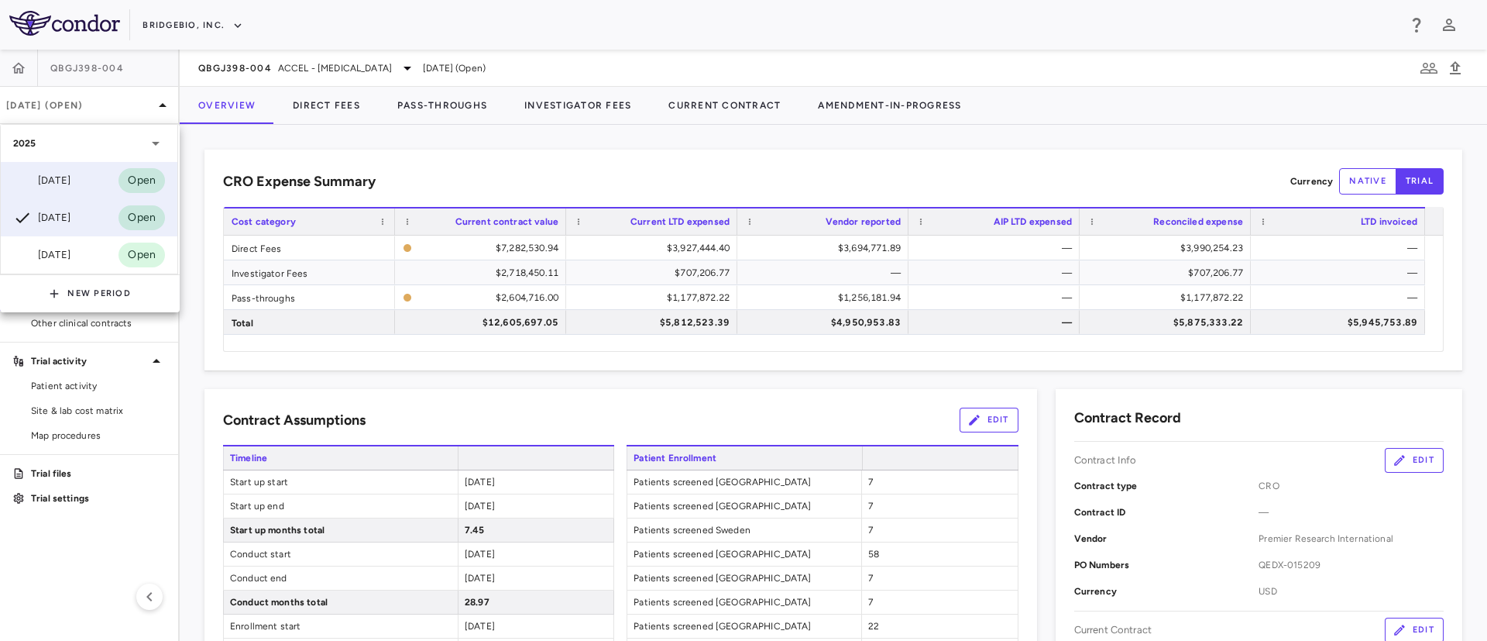
click at [50, 164] on div "Sep 2025 Open" at bounding box center [89, 180] width 177 height 37
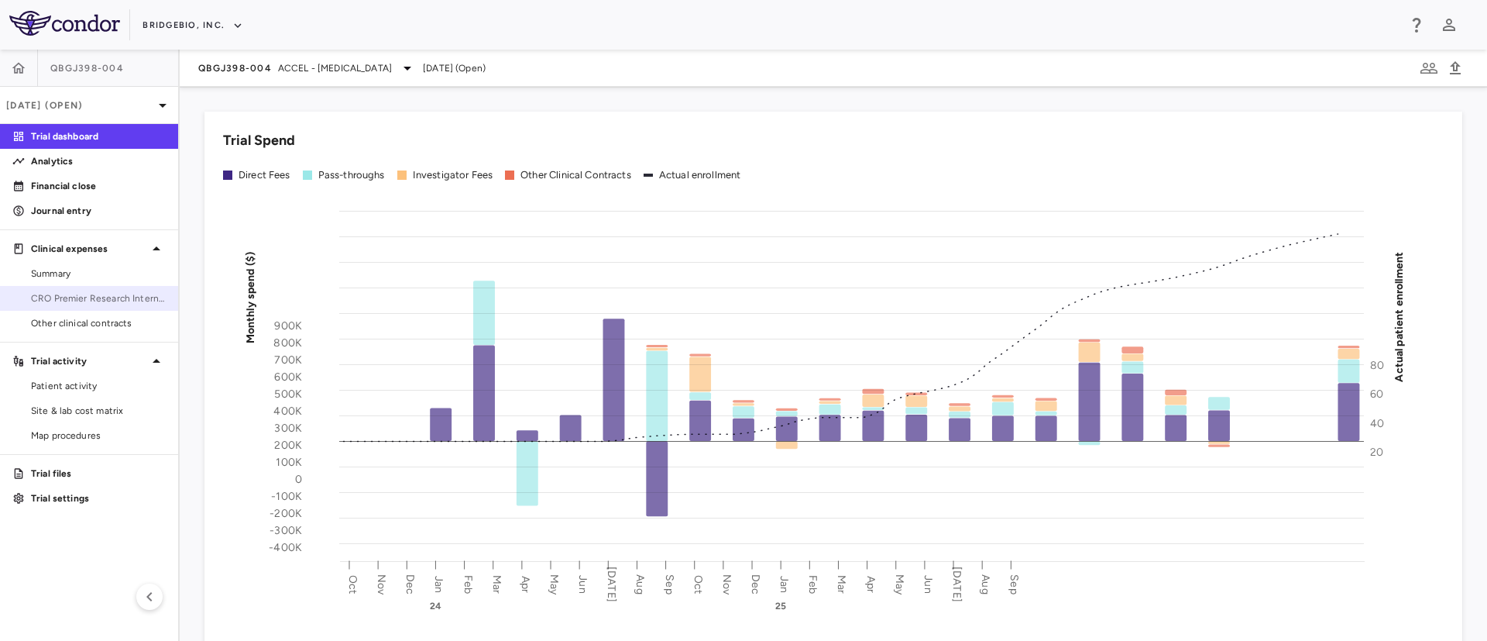
click at [67, 297] on span "CRO Premier Research International" at bounding box center [98, 298] width 135 height 14
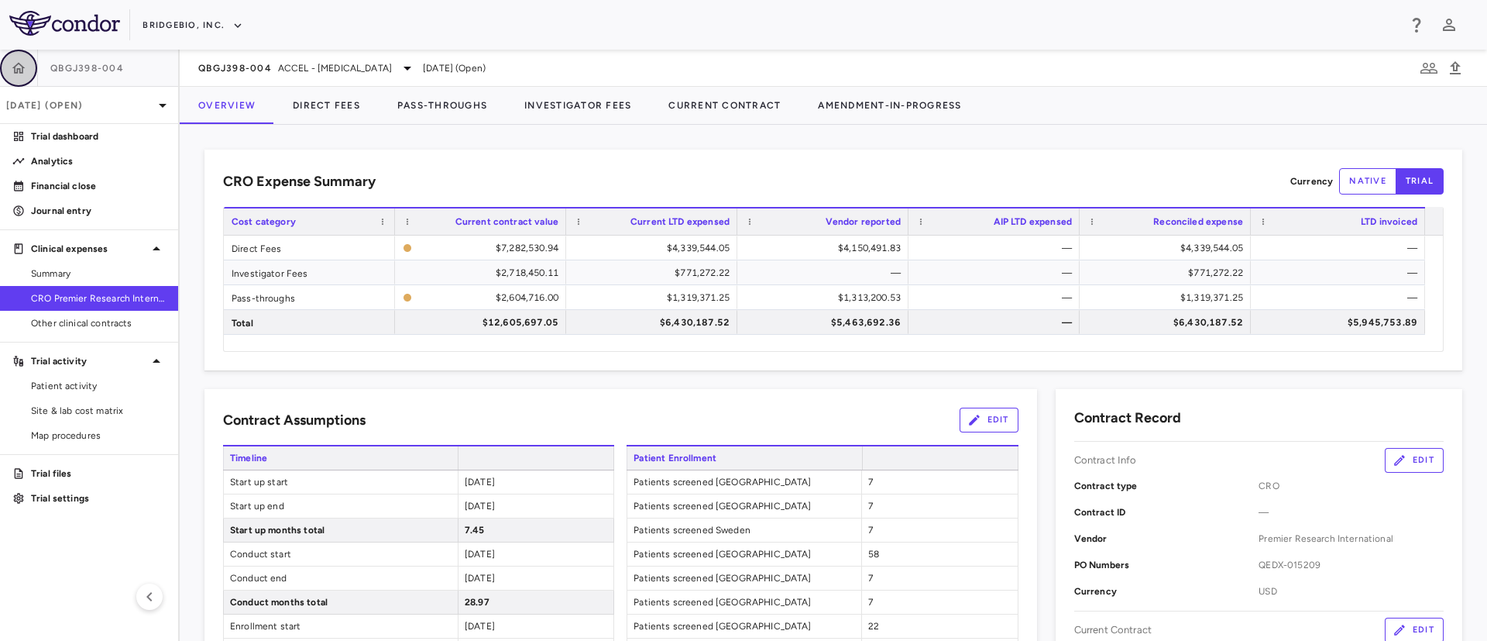
click at [5, 69] on button "button" at bounding box center [18, 68] width 37 height 37
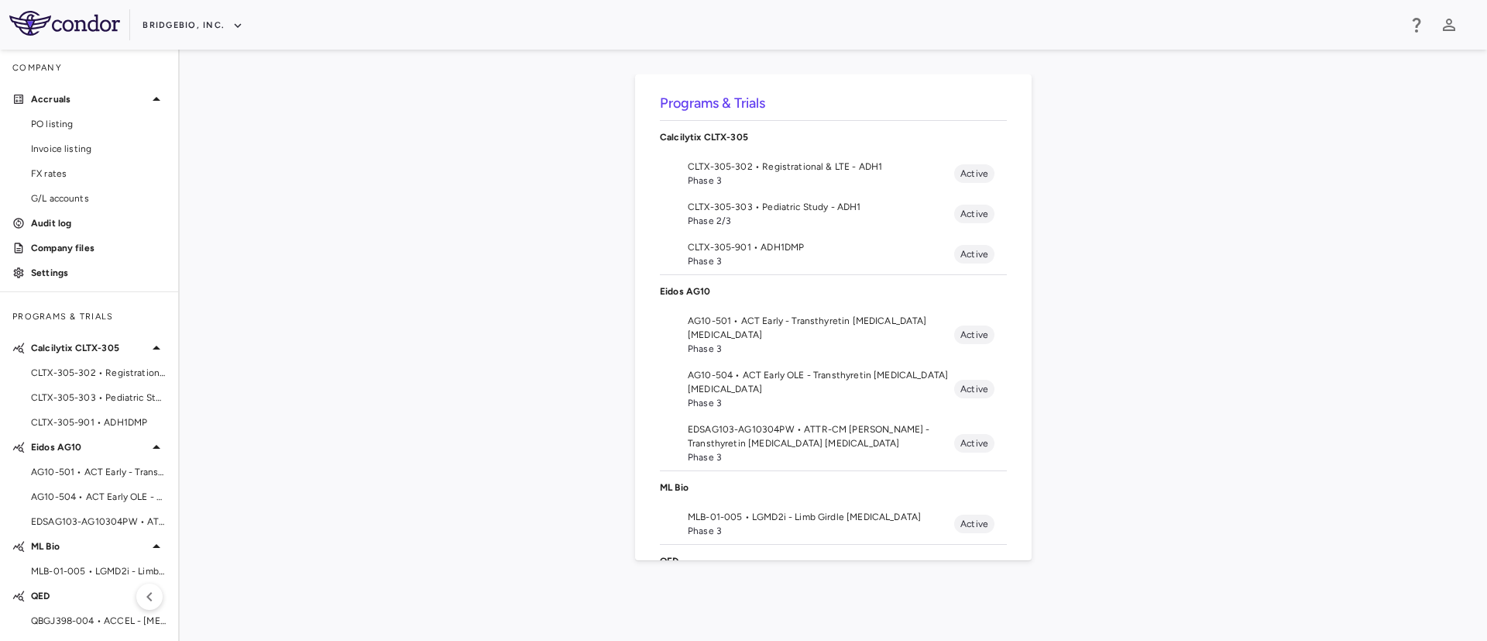
scroll to position [290, 0]
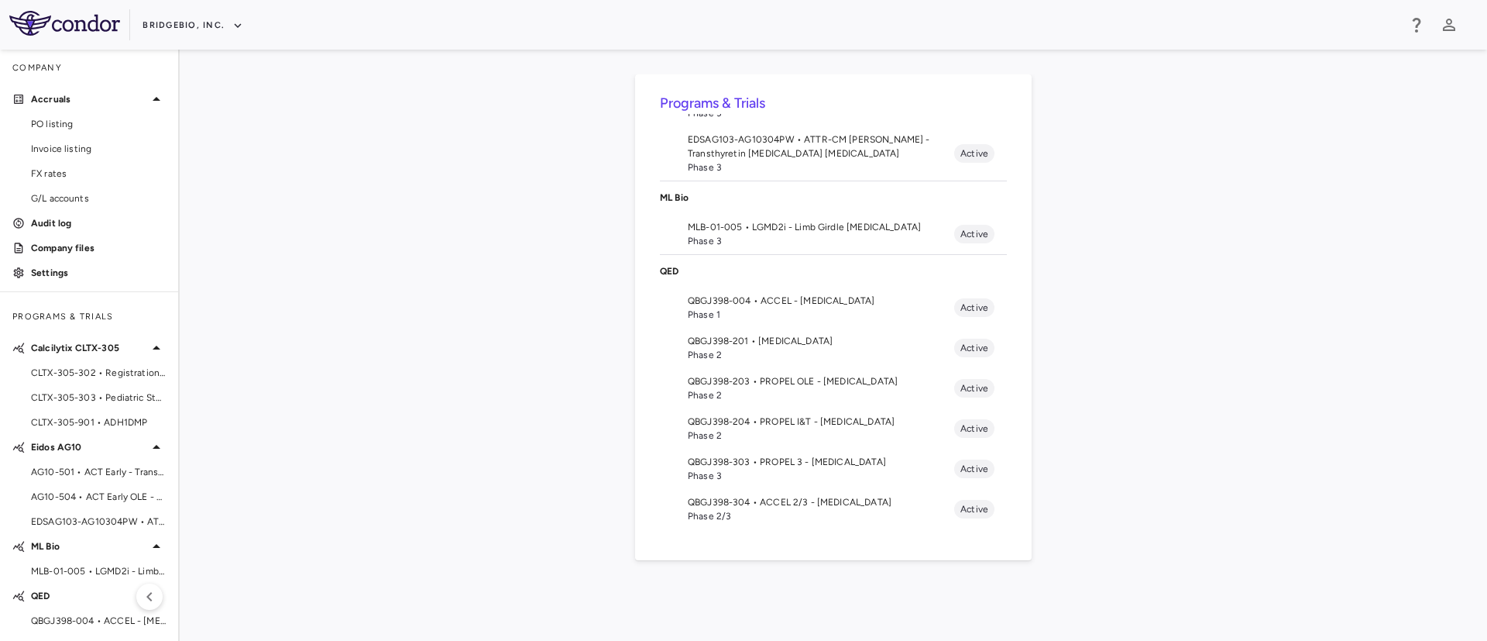
click at [734, 303] on span "QBGJ398-004 • ACCEL - Hypochondroplasia" at bounding box center [821, 301] width 266 height 14
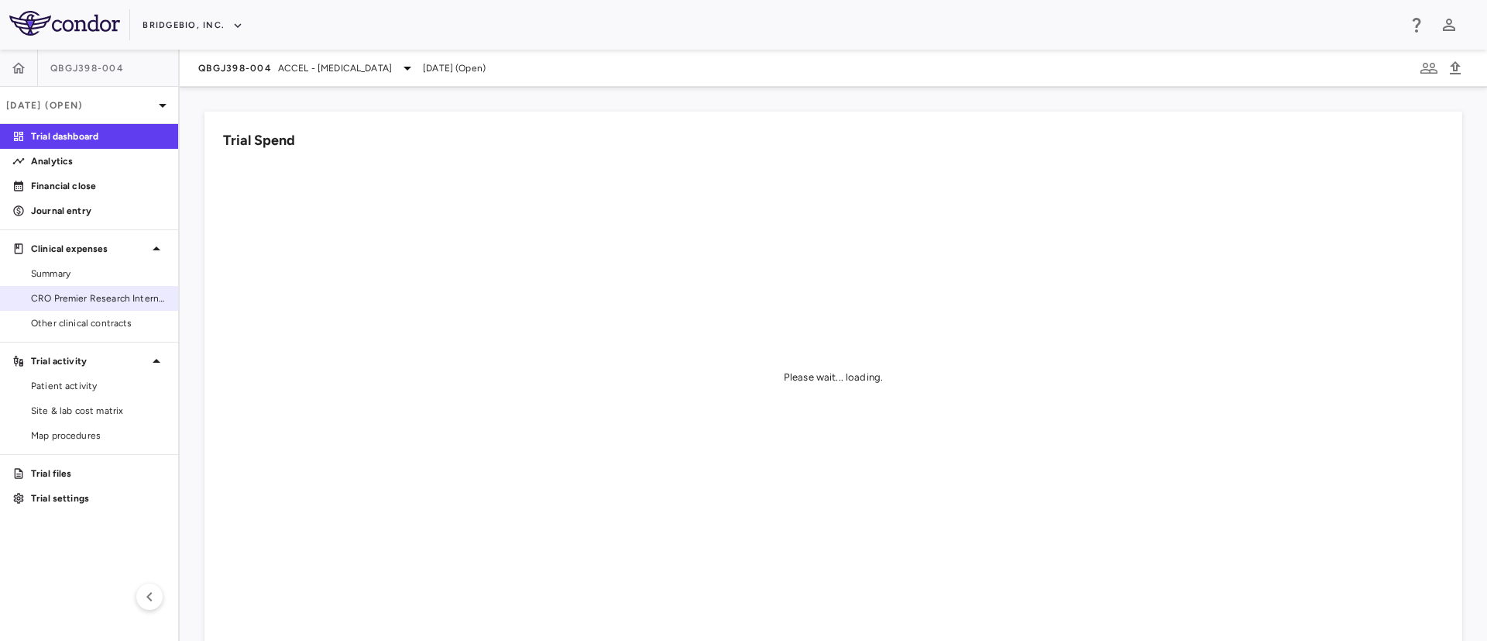
click at [90, 302] on span "CRO Premier Research International" at bounding box center [98, 298] width 135 height 14
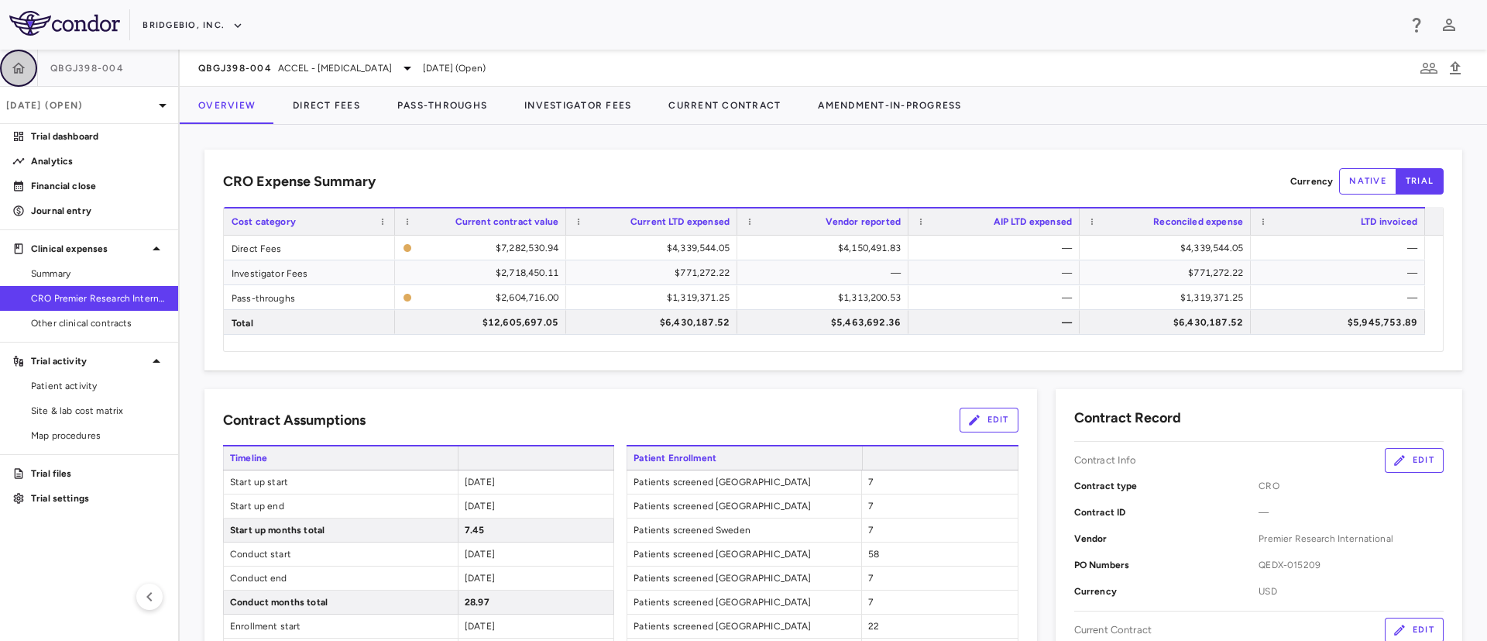
click at [0, 65] on button "button" at bounding box center [18, 68] width 37 height 37
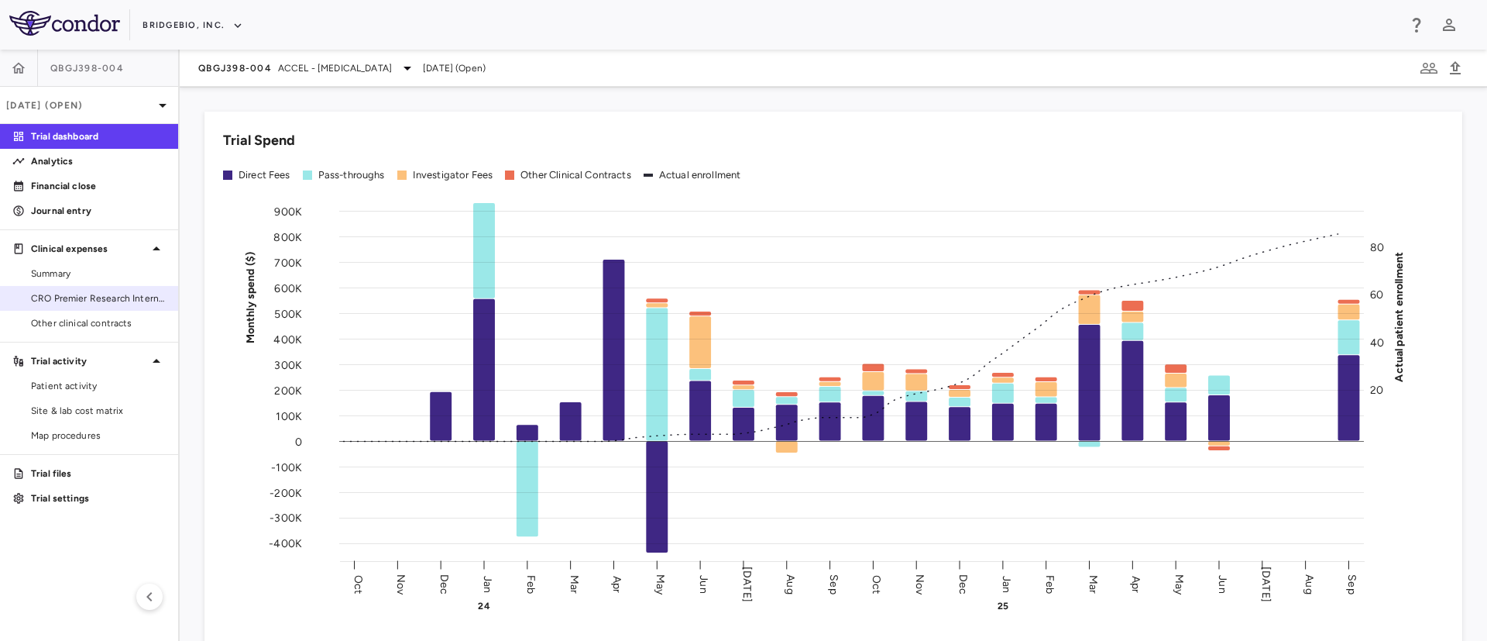
click at [67, 301] on span "CRO Premier Research International" at bounding box center [98, 298] width 135 height 14
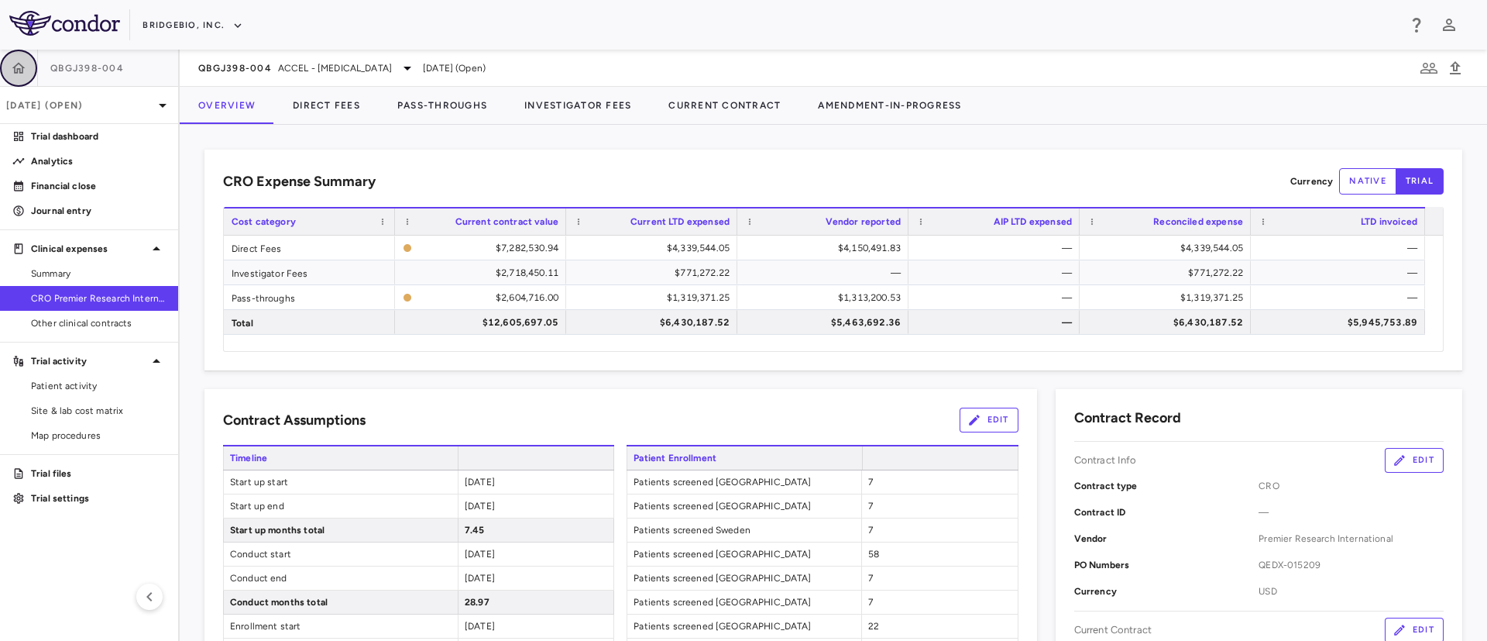
click at [12, 67] on icon "button" at bounding box center [18, 67] width 15 height 15
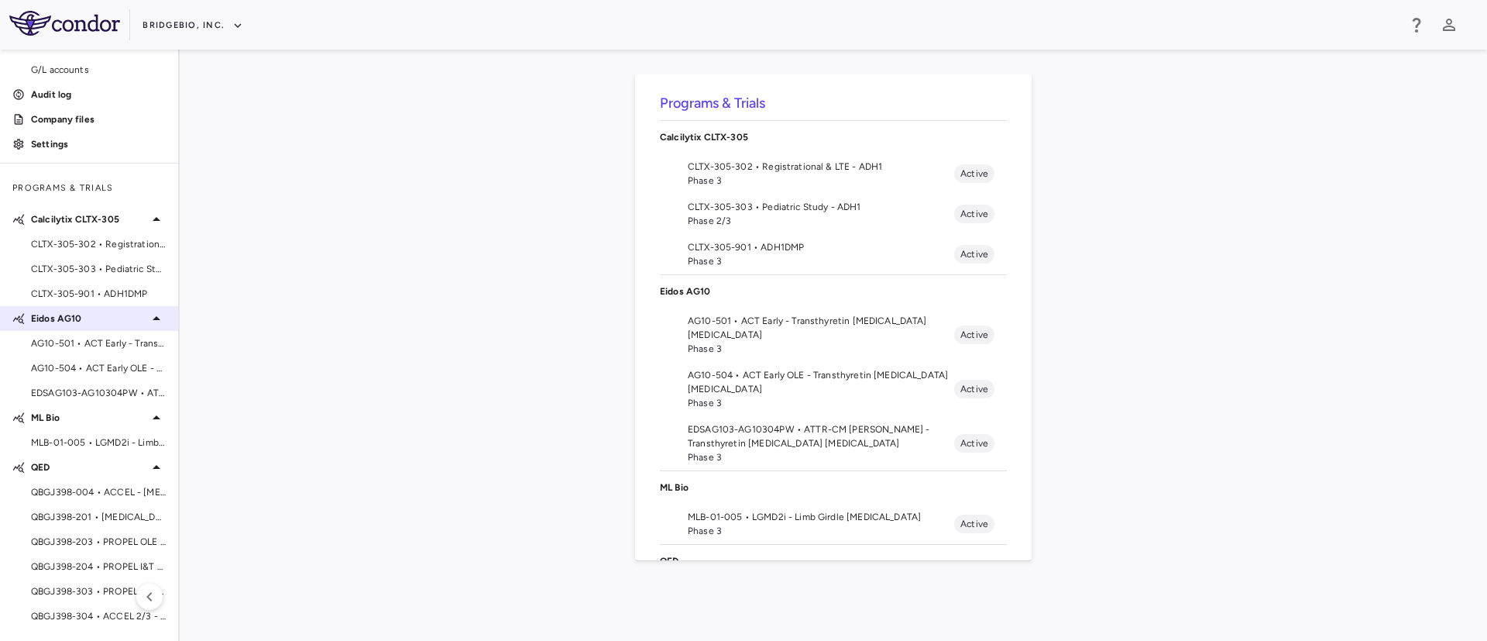
scroll to position [128, 0]
click at [61, 540] on span "QBGJ398-203 • PROPEL OLE - Achondroplasia" at bounding box center [98, 542] width 135 height 14
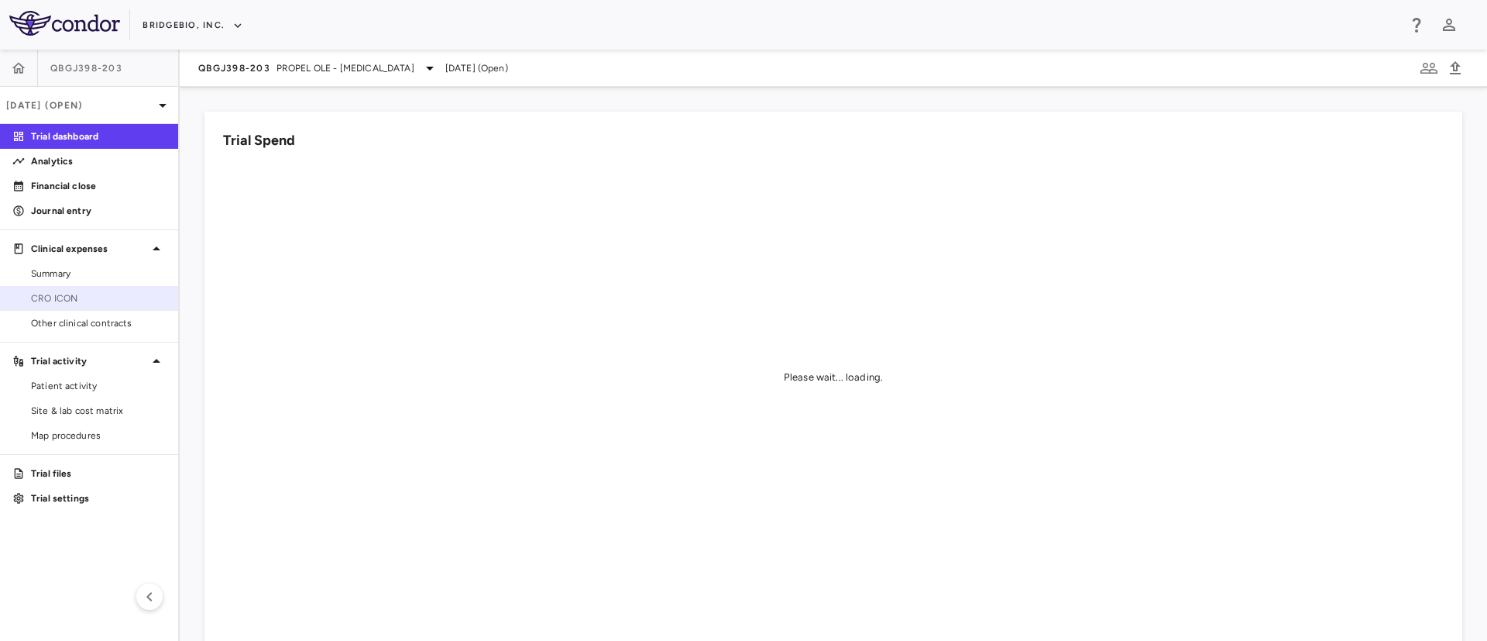
click at [64, 294] on span "CRO ICON" at bounding box center [98, 298] width 135 height 14
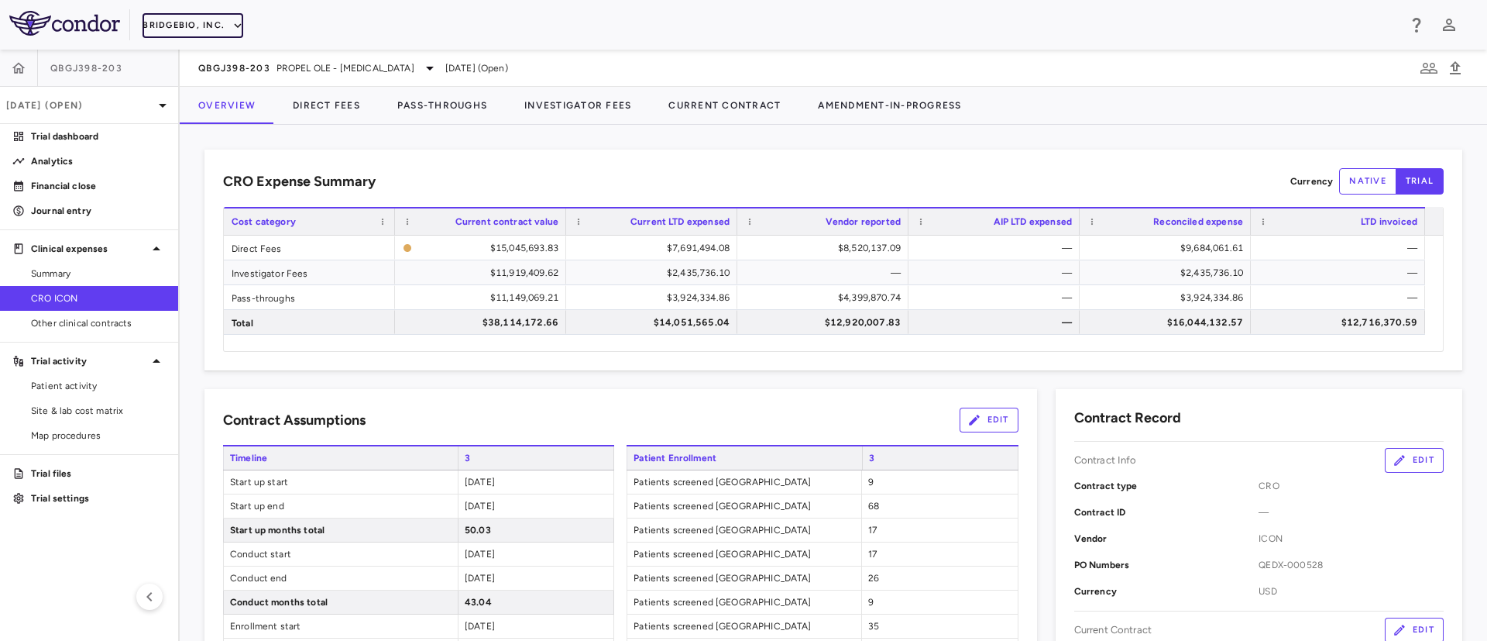
click at [223, 20] on button "BridgeBio, Inc." at bounding box center [193, 25] width 101 height 25
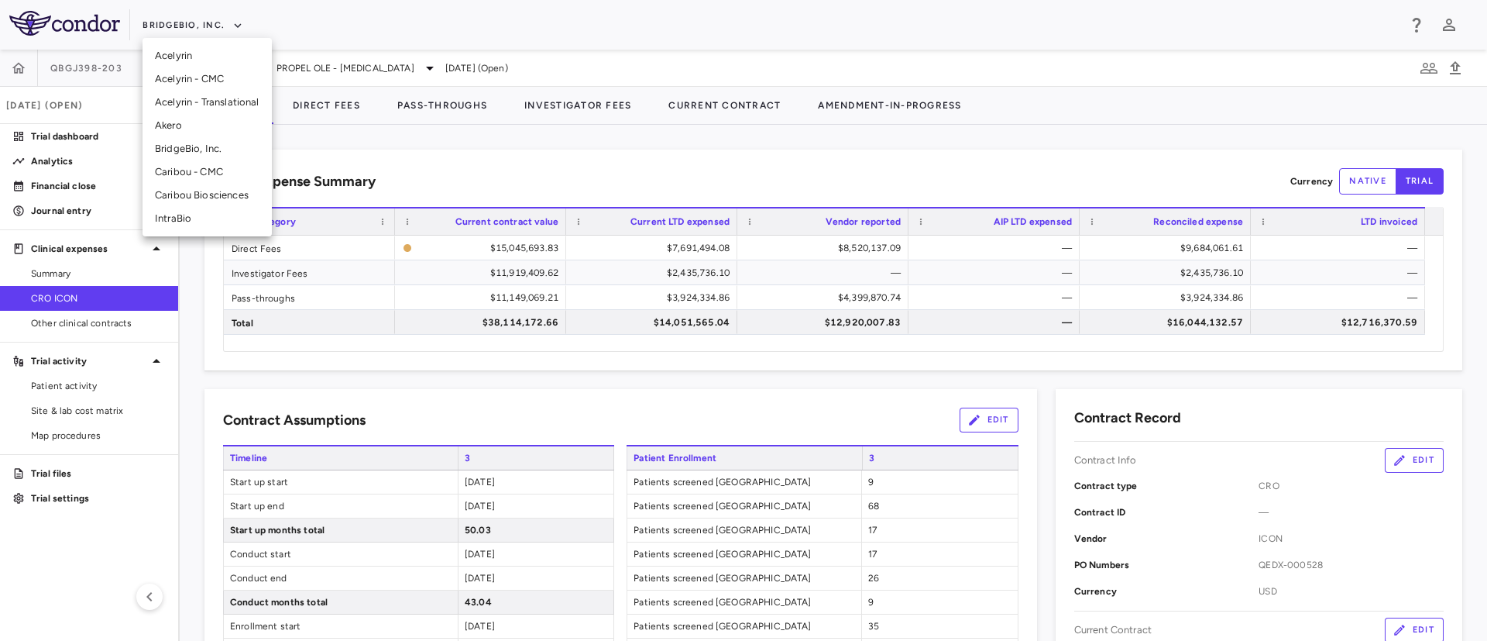
click at [166, 195] on li "Caribou Biosciences" at bounding box center [207, 195] width 129 height 23
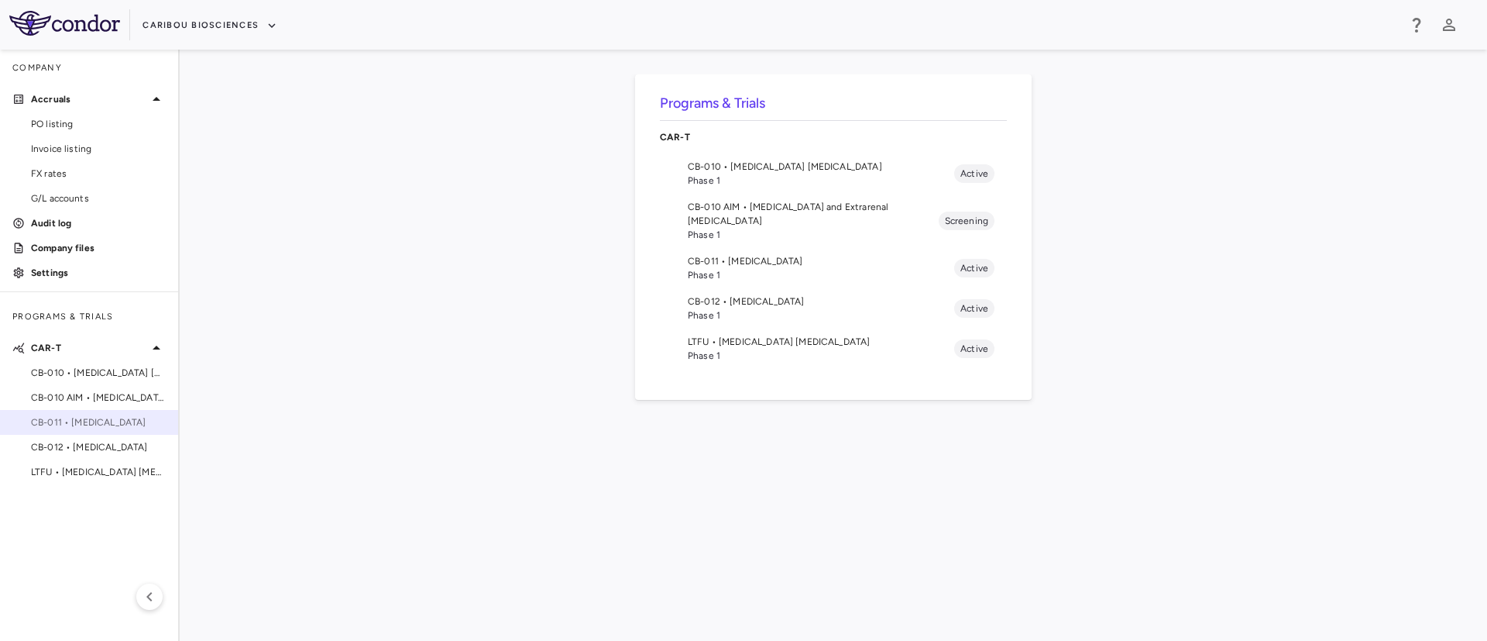
click at [77, 425] on span "CB-011 • Multiple Myeloma" at bounding box center [98, 422] width 135 height 14
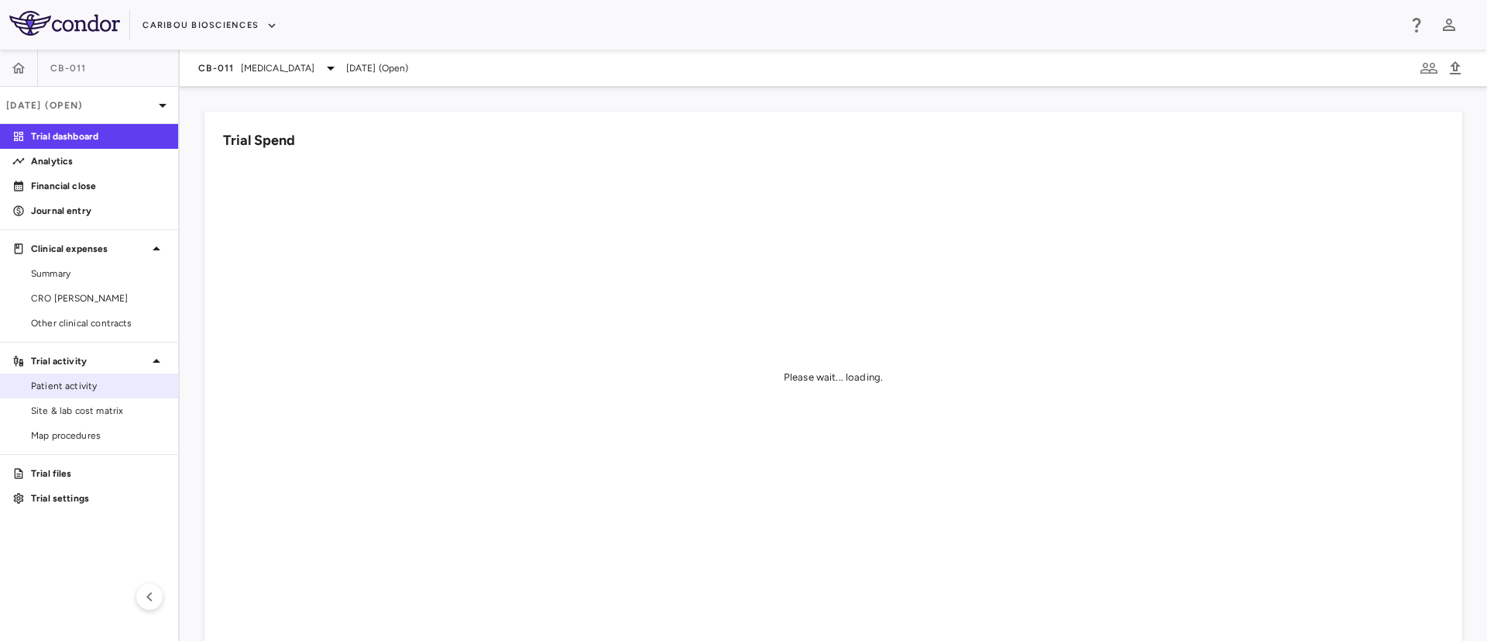
click at [77, 384] on span "Patient activity" at bounding box center [98, 386] width 135 height 14
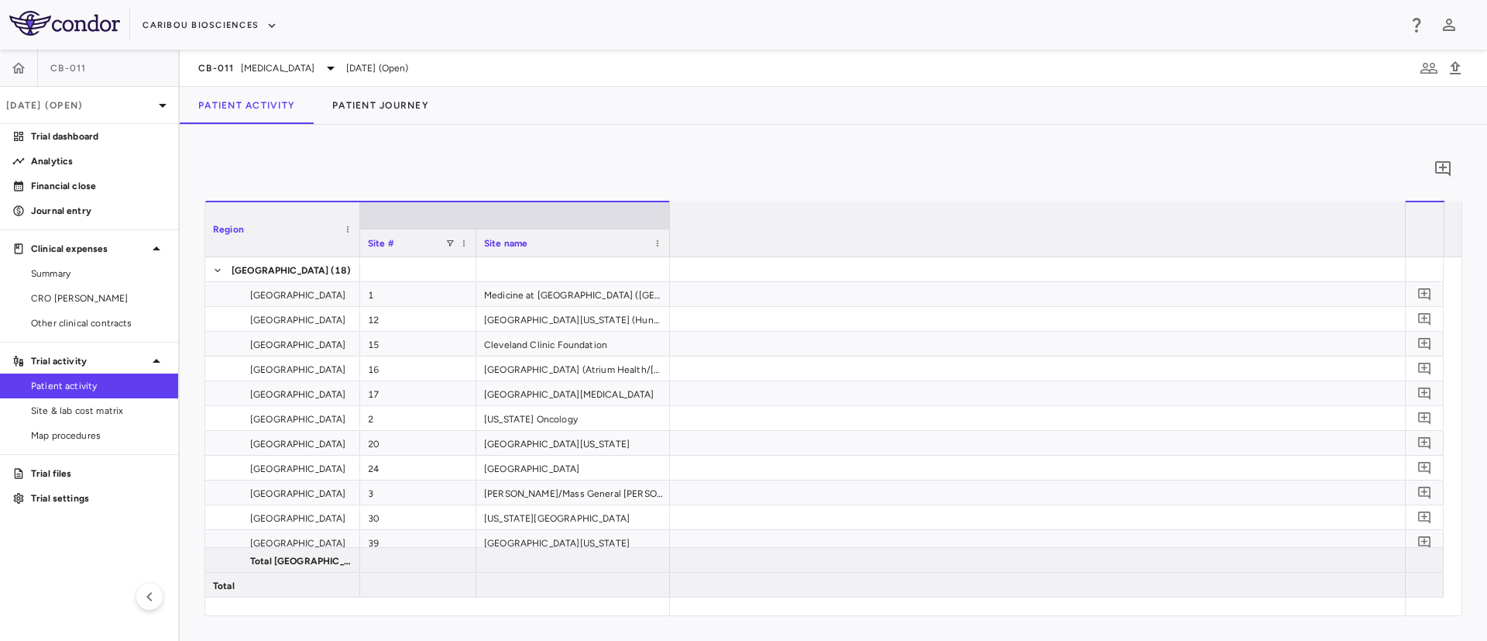
scroll to position [0, 3990]
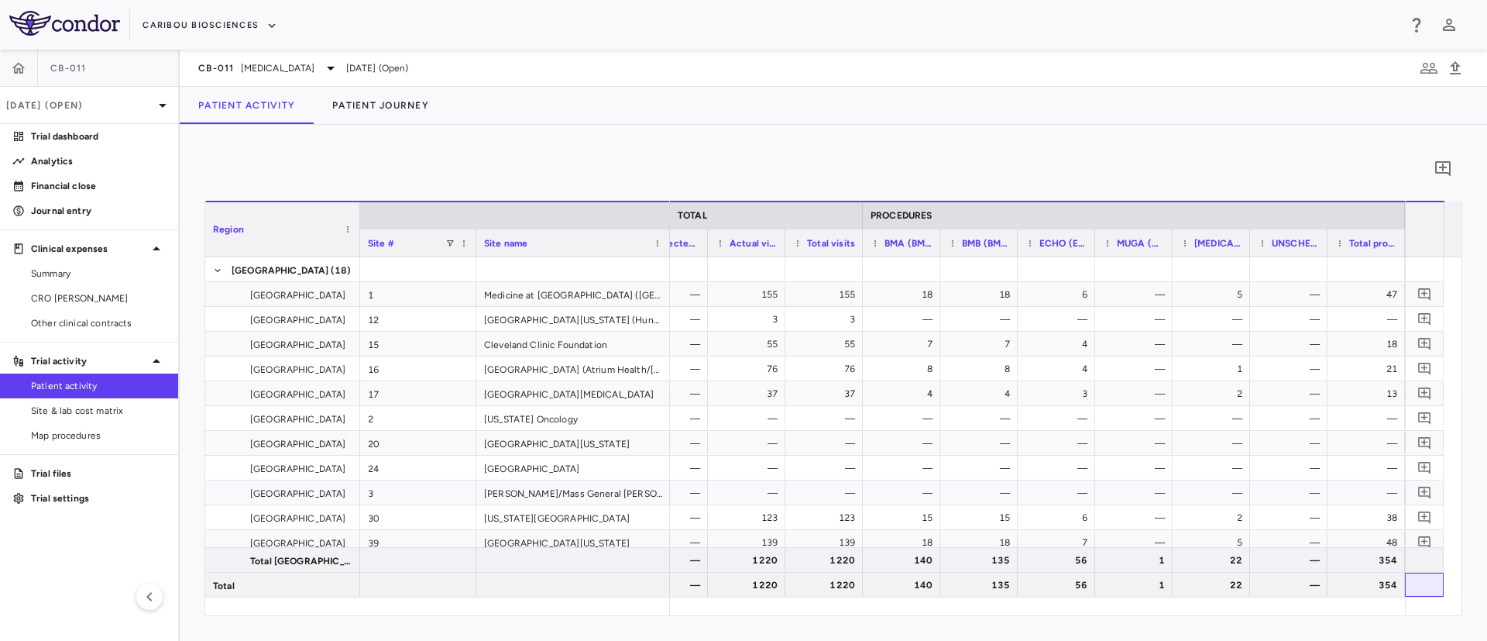
drag, startPoint x: 1442, startPoint y: 589, endPoint x: 1335, endPoint y: 601, distance: 107.6
click at [1335, 601] on div "Region Site # Site name MAIN STUDY (MAIN STUDY) TOTAL PROCEDURES 1" at bounding box center [833, 408] width 1256 height 414
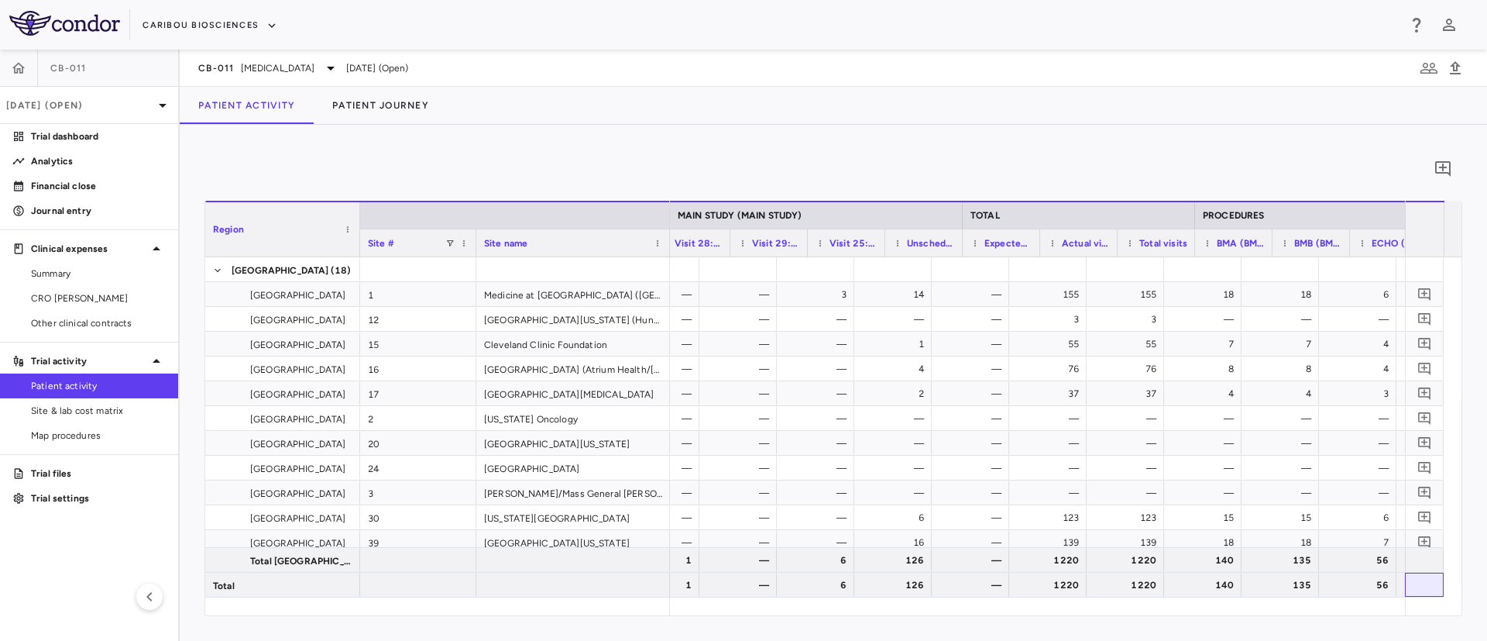
scroll to position [0, 3658]
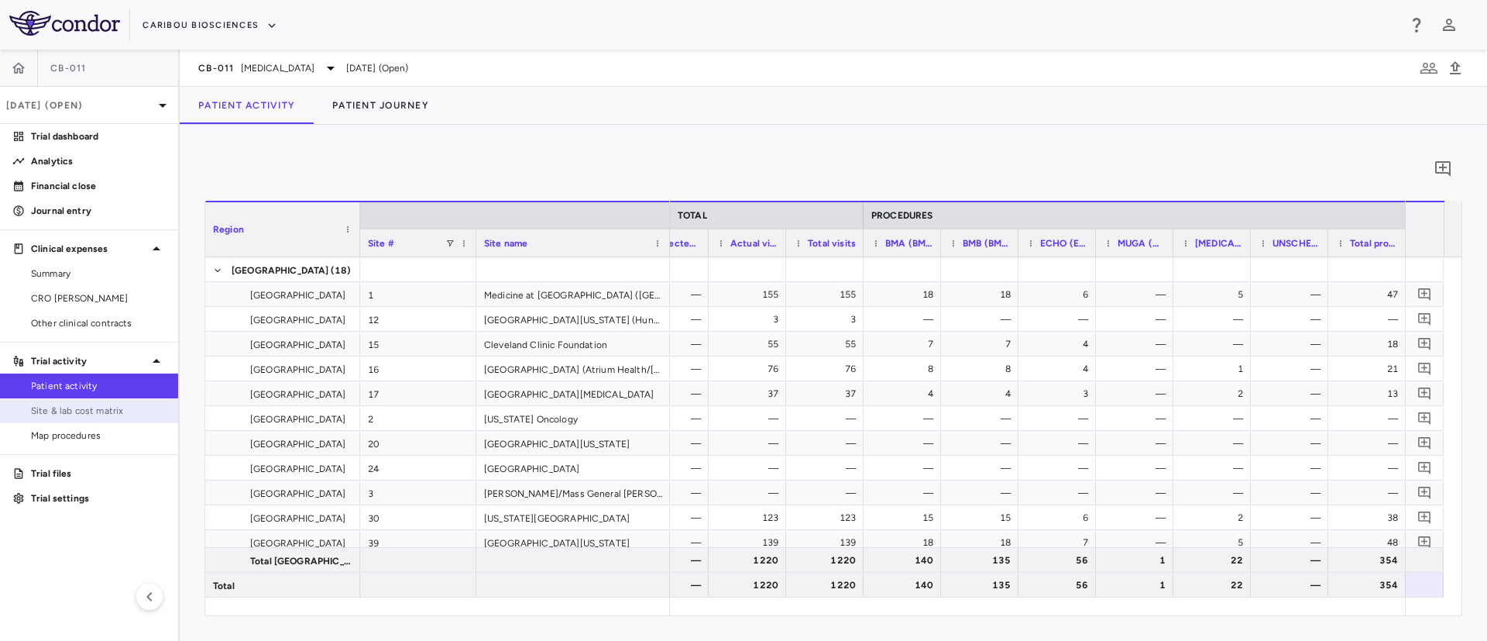
click at [91, 411] on span "Site & lab cost matrix" at bounding box center [98, 411] width 135 height 14
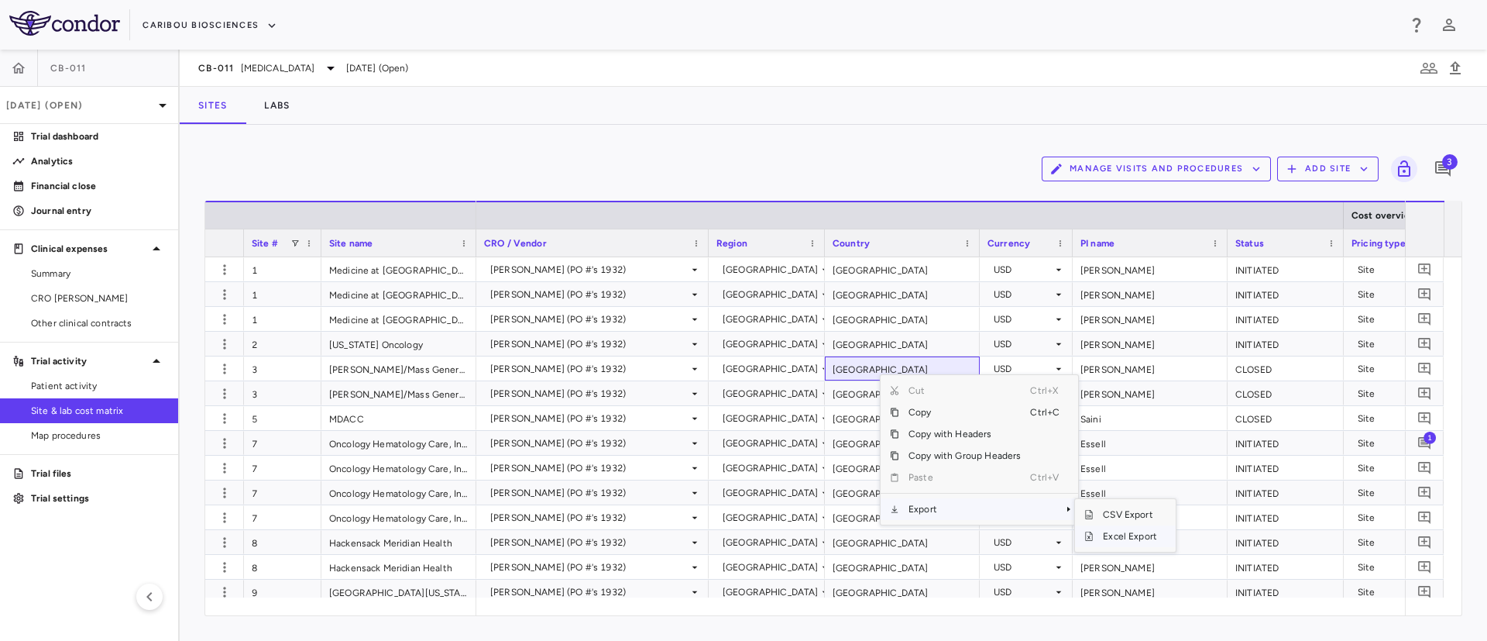
click at [1104, 537] on span "Excel Export" at bounding box center [1130, 536] width 73 height 22
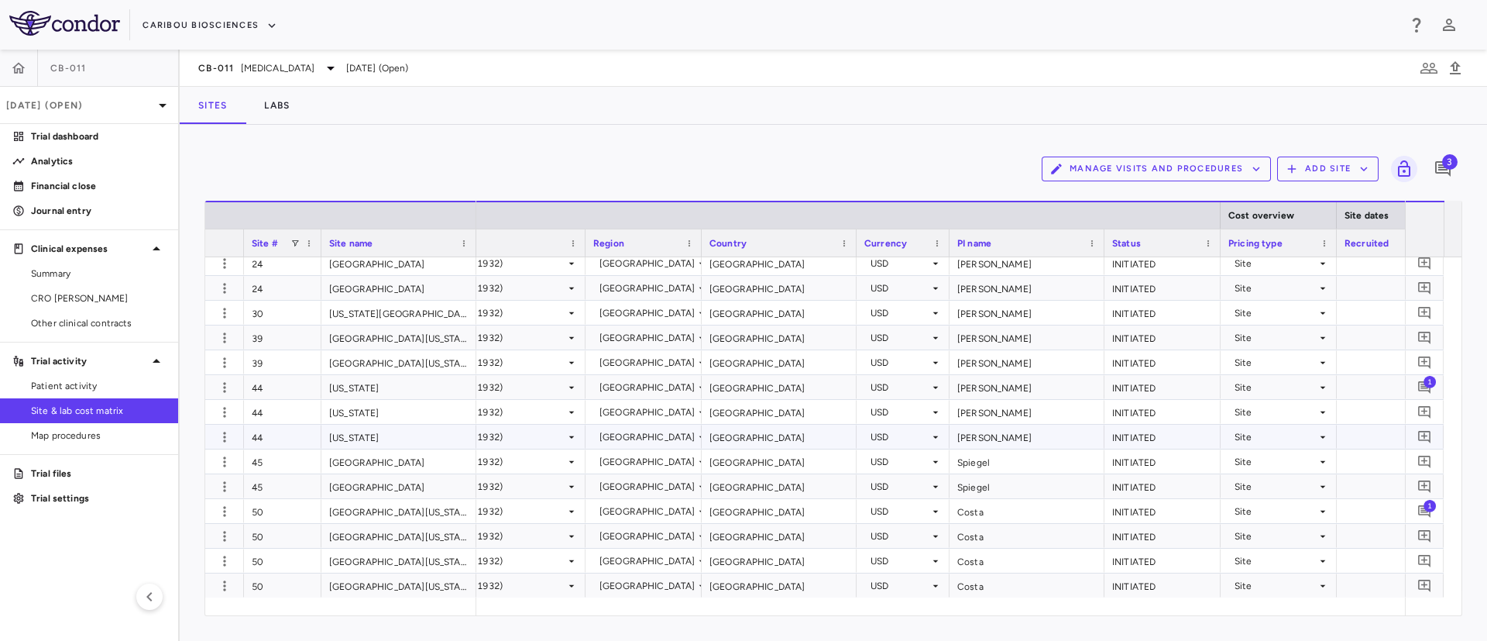
scroll to position [602, 0]
click at [208, 26] on button "Caribou Biosciences" at bounding box center [210, 25] width 135 height 25
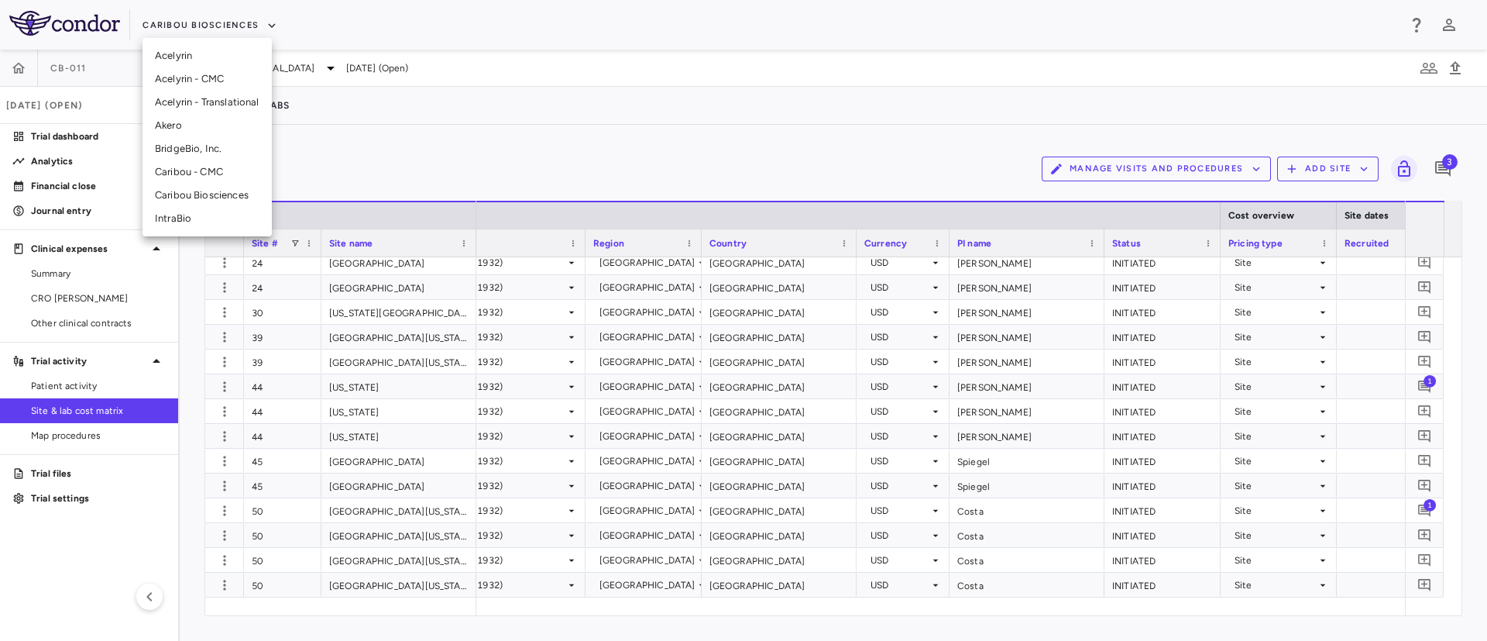
click at [185, 156] on li "BridgeBio, Inc." at bounding box center [207, 148] width 129 height 23
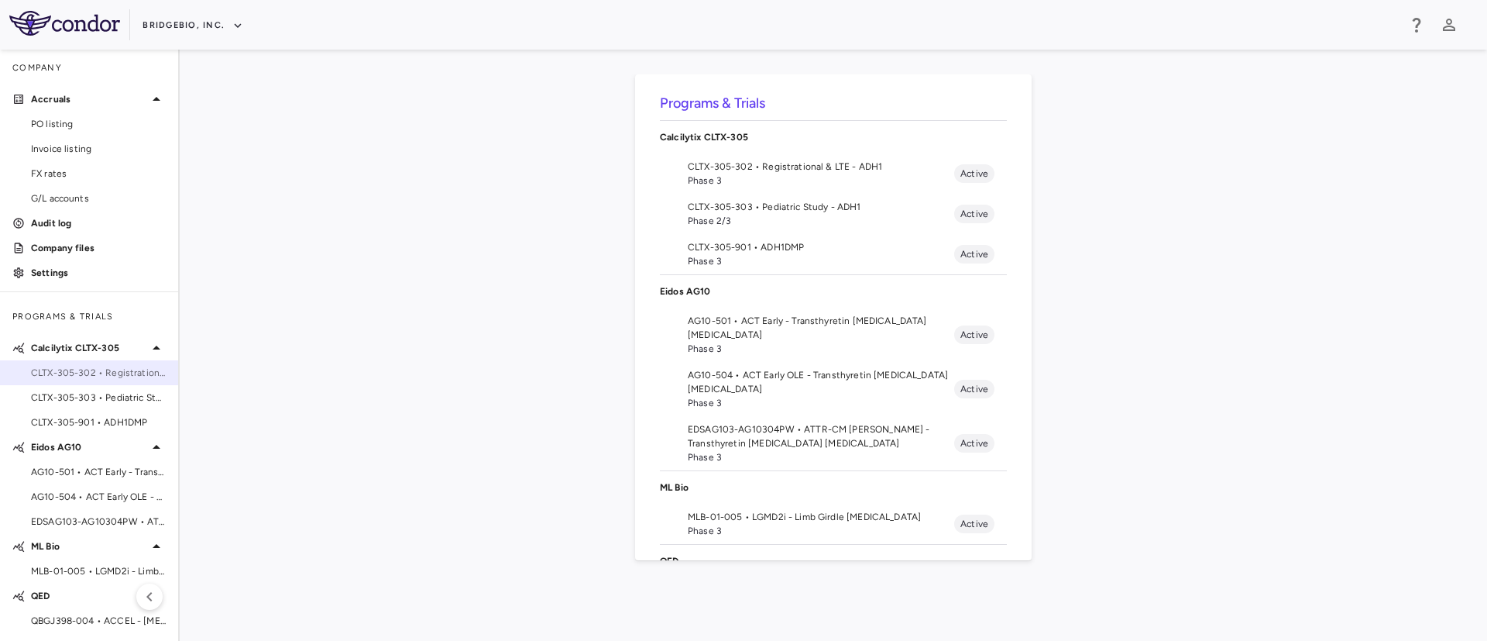
click at [115, 375] on span "CLTX-305-302 • Registrational & LTE - ADH1" at bounding box center [98, 373] width 135 height 14
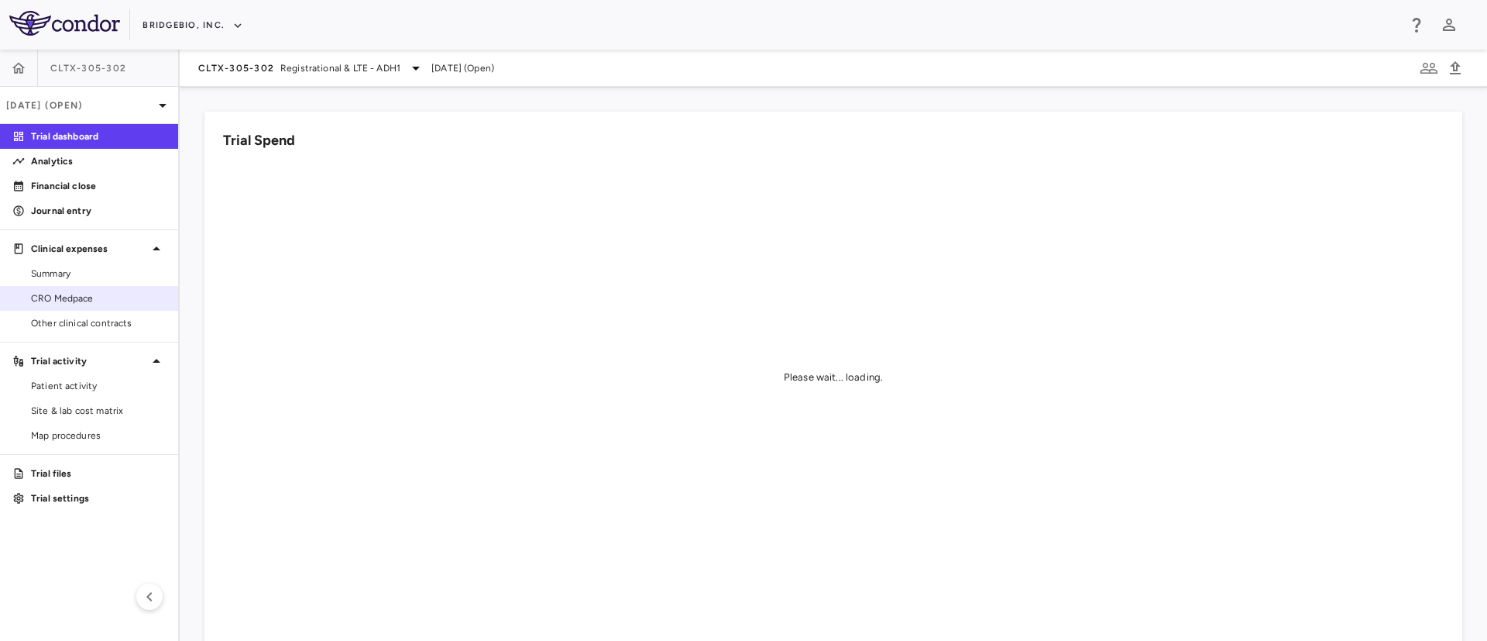
click at [81, 303] on span "CRO Medpace" at bounding box center [98, 298] width 135 height 14
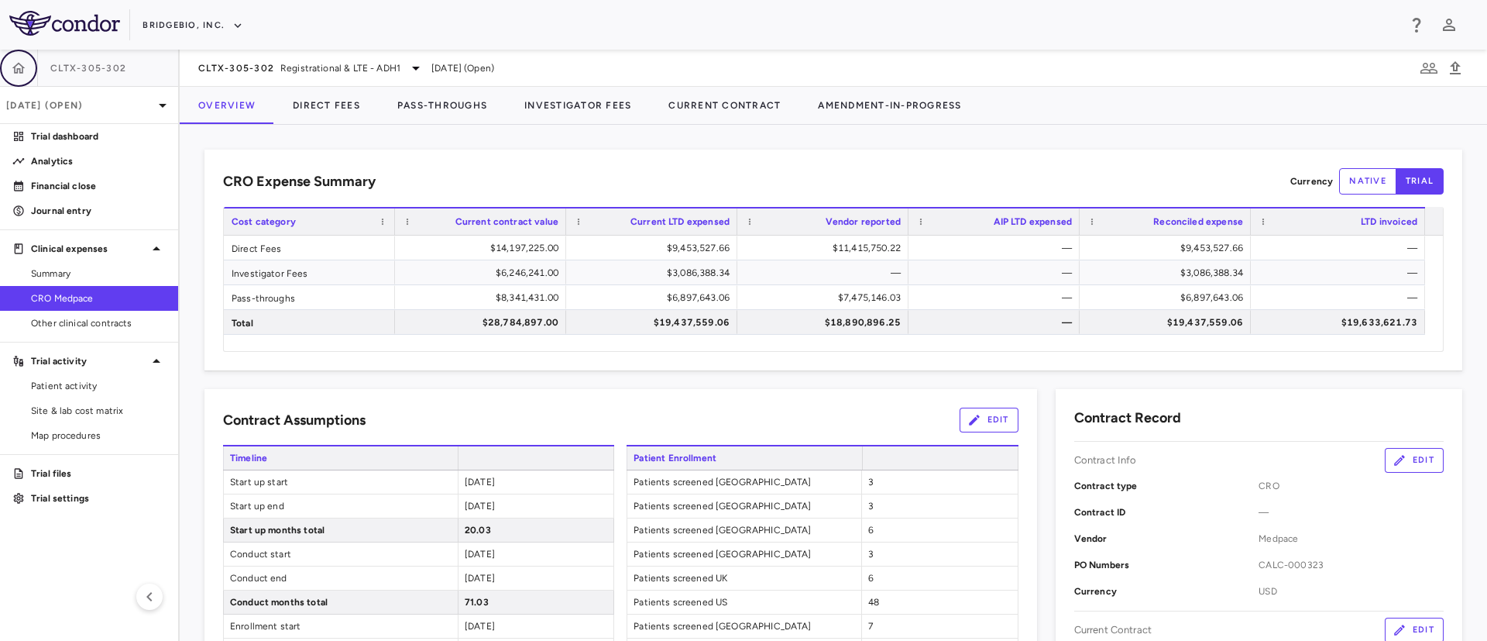
click at [19, 71] on icon "button" at bounding box center [18, 67] width 15 height 15
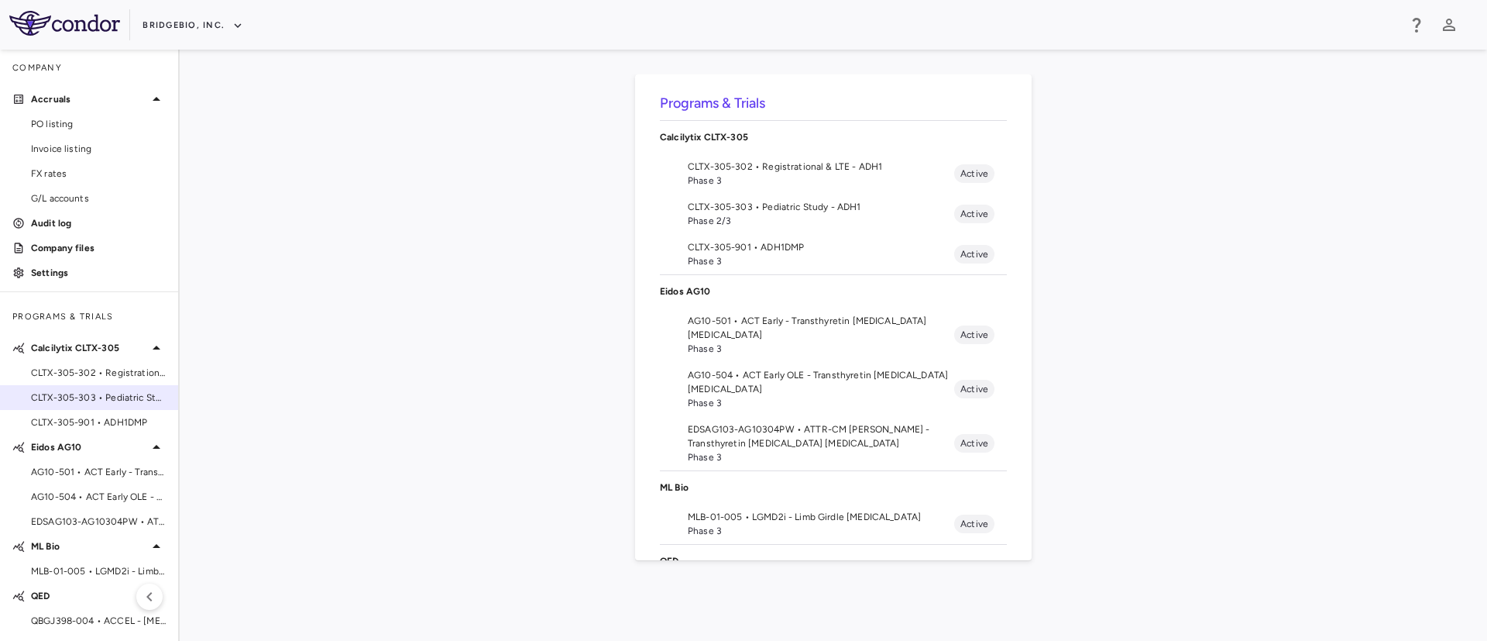
click at [73, 404] on span "CLTX-305-303 • Pediatric Study - ADH1" at bounding box center [98, 397] width 135 height 14
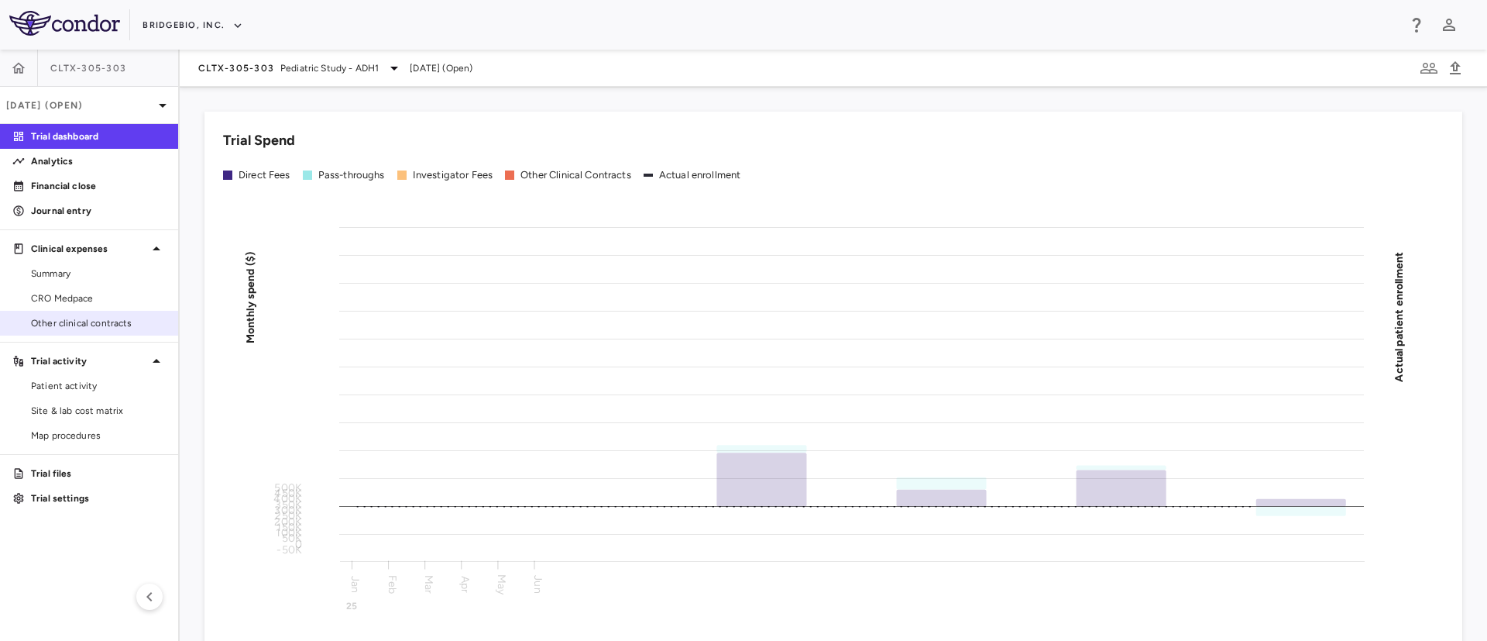
click at [68, 311] on div "Other clinical contracts" at bounding box center [89, 323] width 178 height 25
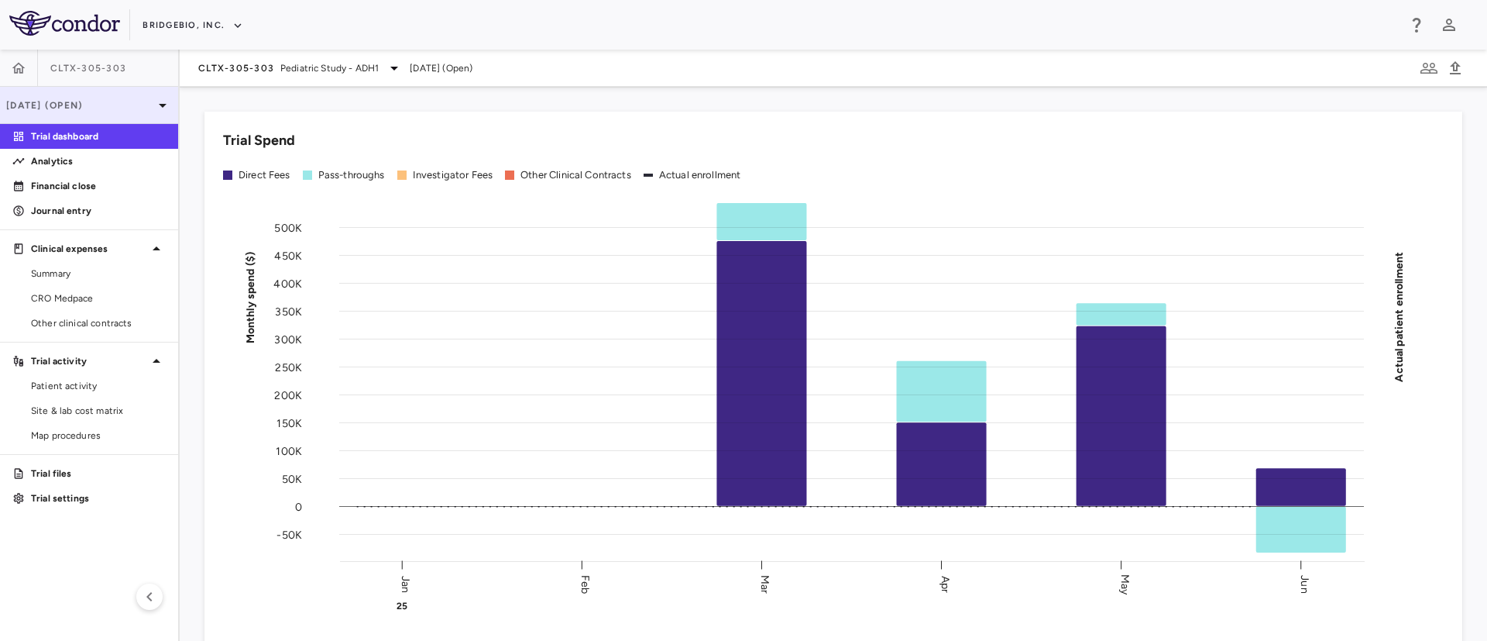
click at [150, 105] on p "Jun 2025 (Open)" at bounding box center [79, 105] width 147 height 14
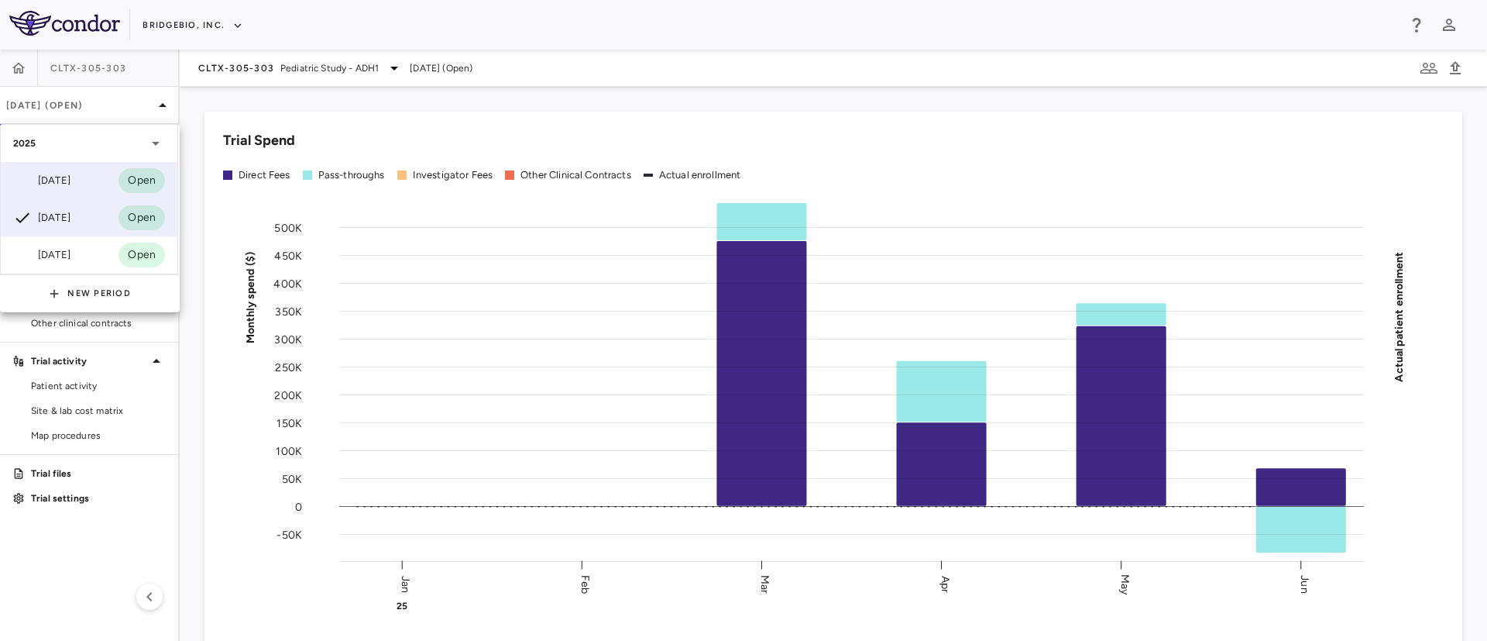
click at [52, 191] on div "Sep 2025 Open" at bounding box center [89, 180] width 177 height 37
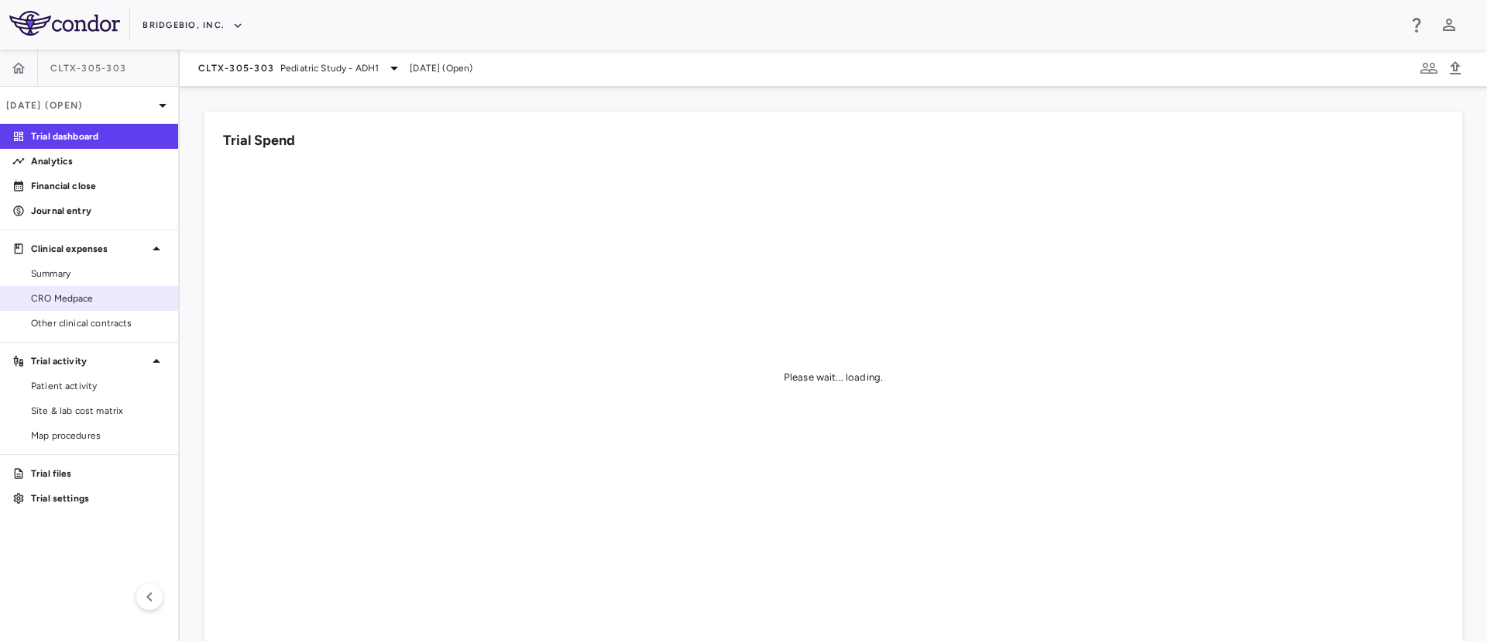
click at [78, 304] on span "CRO Medpace" at bounding box center [98, 298] width 135 height 14
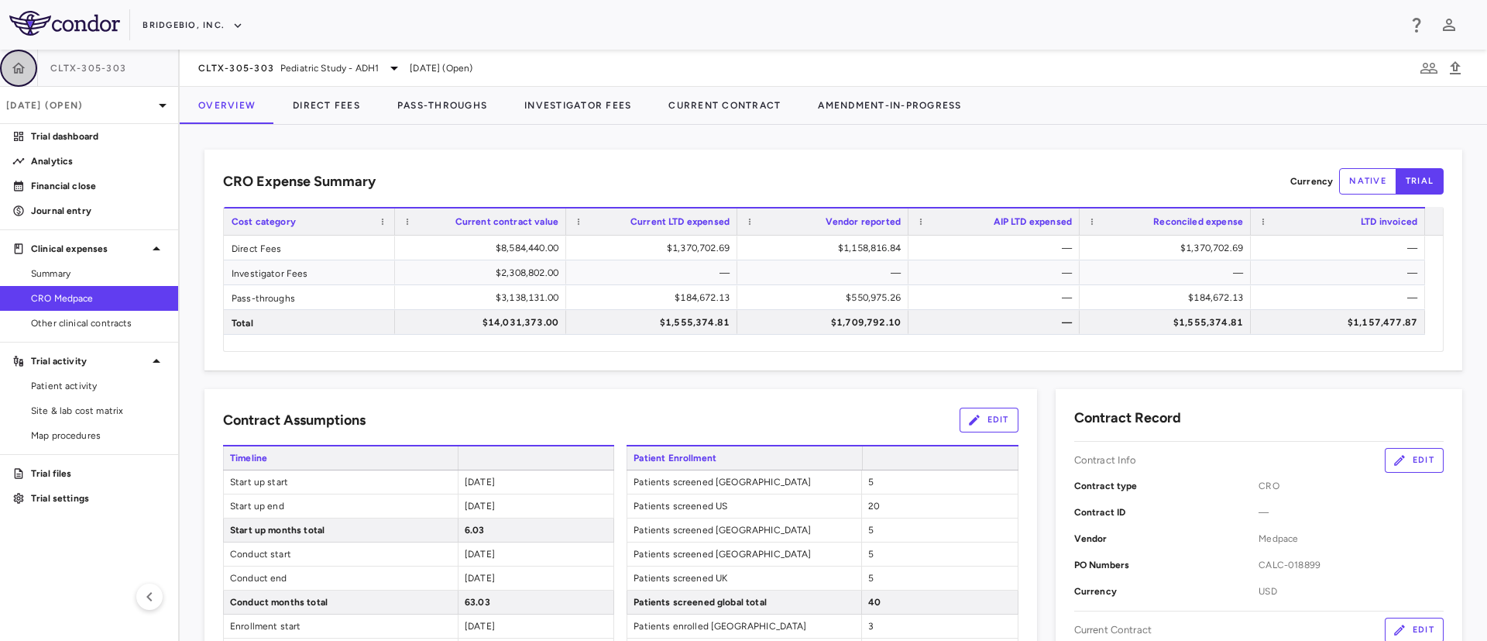
click at [24, 70] on icon "button" at bounding box center [18, 67] width 15 height 15
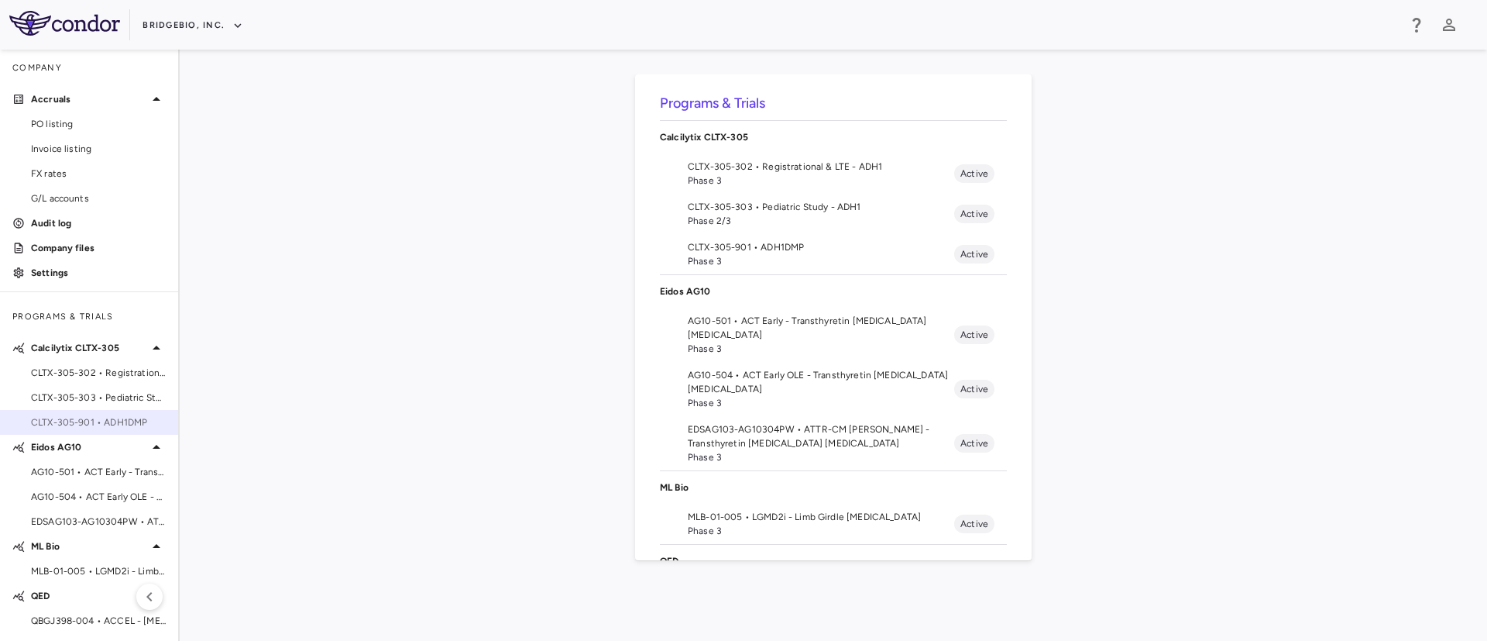
click at [112, 418] on span "CLTX-305-901 • ADH1DMP" at bounding box center [98, 422] width 135 height 14
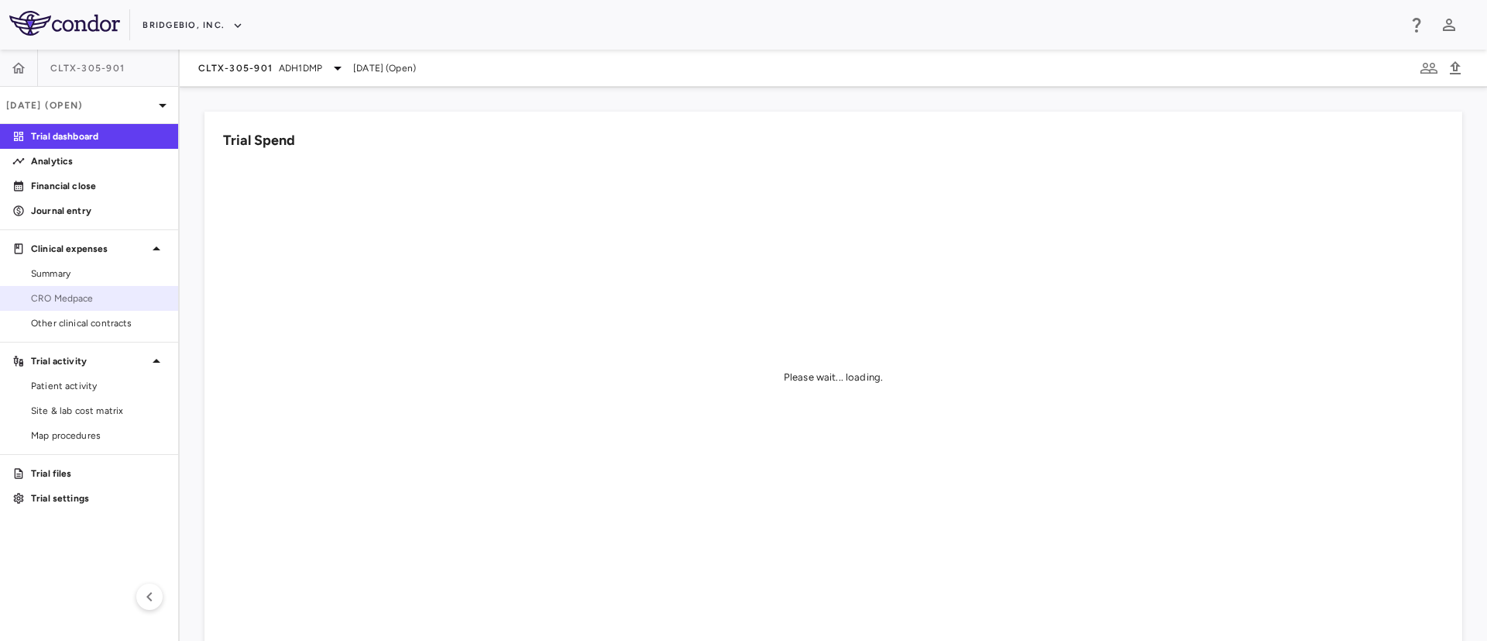
click at [58, 304] on span "CRO Medpace" at bounding box center [98, 298] width 135 height 14
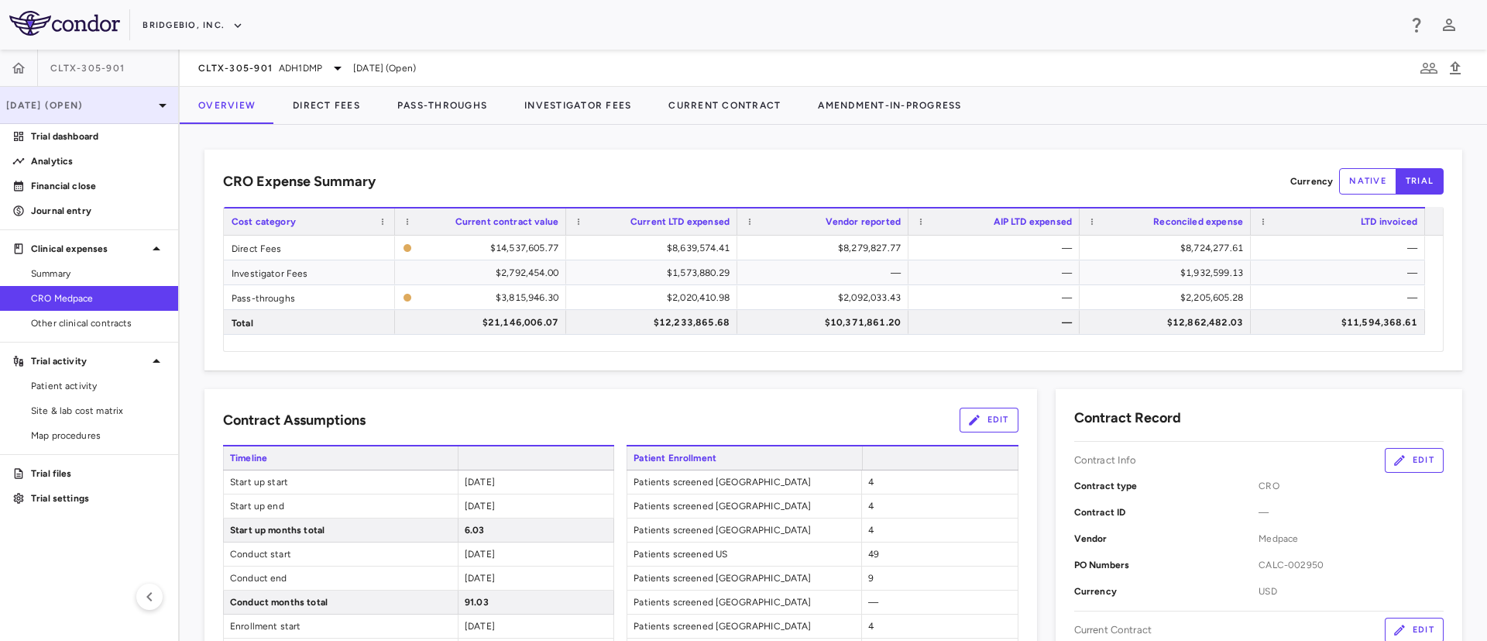
click at [132, 105] on p "Jun 2025 (Open)" at bounding box center [79, 105] width 147 height 14
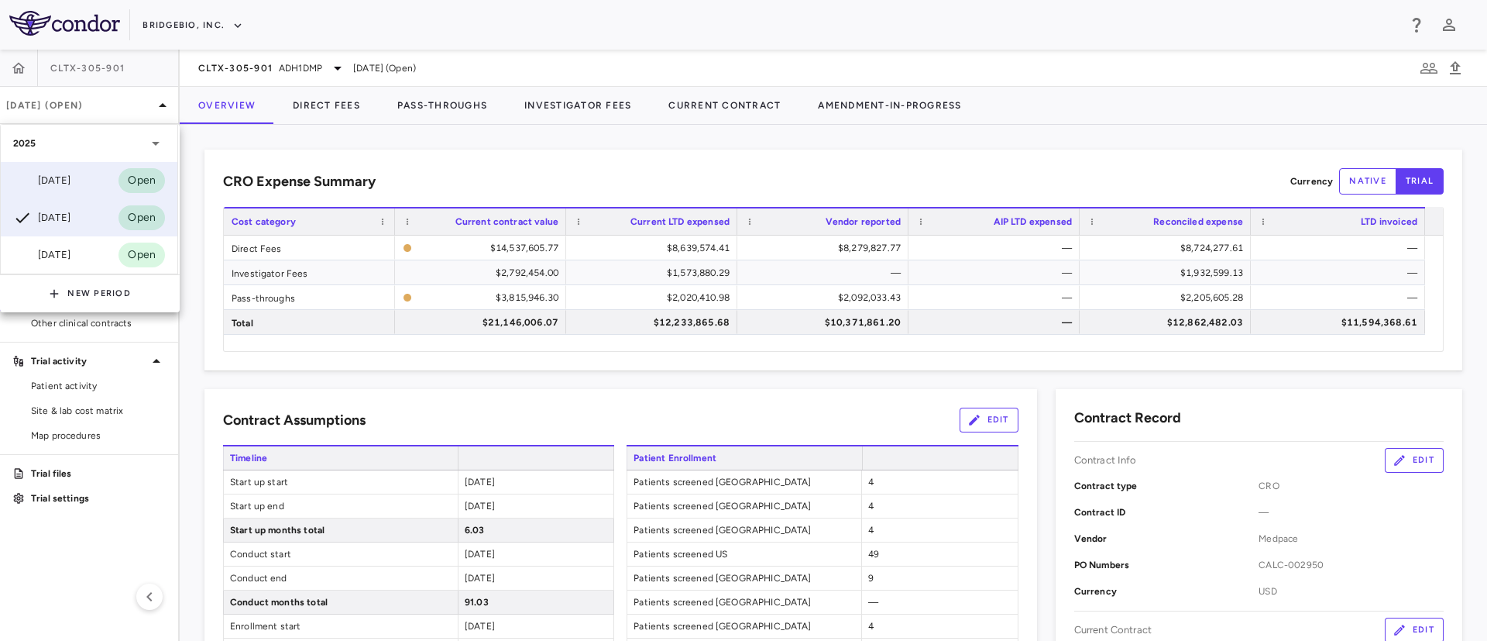
click at [41, 191] on div "Sep 2025 Open" at bounding box center [89, 180] width 177 height 37
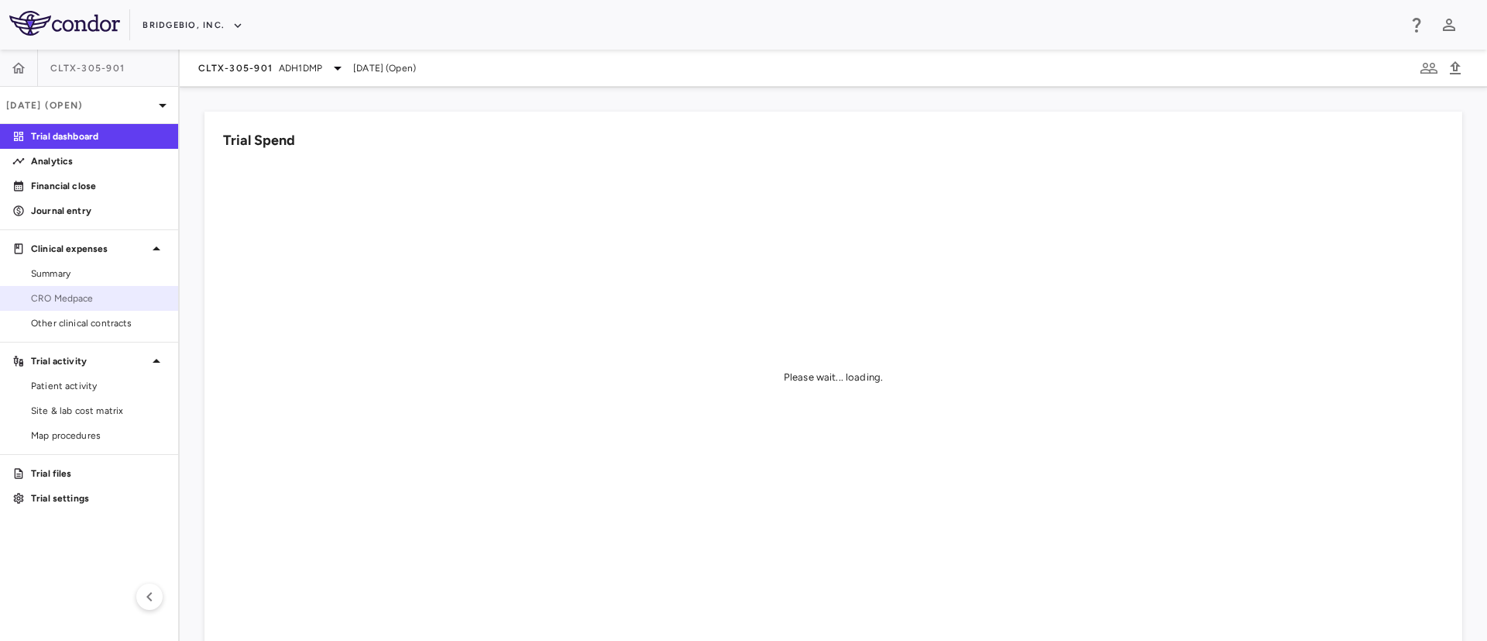
click at [67, 304] on span "CRO Medpace" at bounding box center [98, 298] width 135 height 14
